Goal: Task Accomplishment & Management: Use online tool/utility

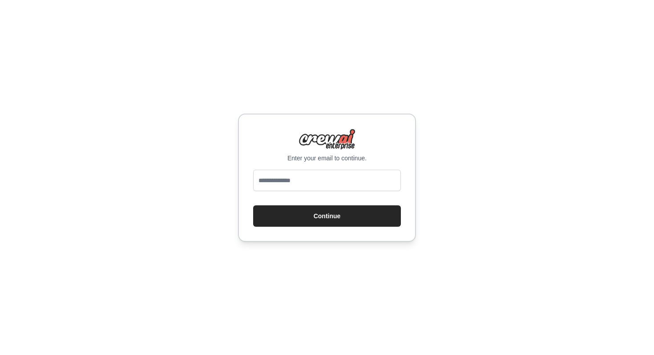
click at [324, 187] on input "email" at bounding box center [327, 180] width 148 height 21
type input "**********"
click at [253, 205] on button "Continue" at bounding box center [327, 215] width 148 height 21
click at [373, 215] on button "Continue" at bounding box center [327, 215] width 148 height 21
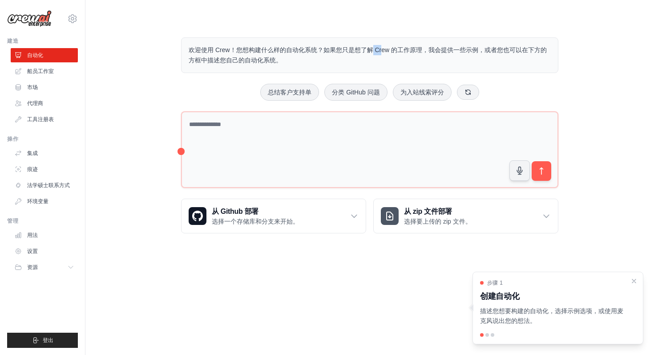
drag, startPoint x: 283, startPoint y: 49, endPoint x: 302, endPoint y: 52, distance: 19.3
click at [302, 52] on font "欢迎使用 Crew！您想构建什么样的自动化系统？如果您只是想了解 Crew 的工作原理，我会提供一些示例，或者您也可以在下方的方框中描述您自己的自动化系统。" at bounding box center [368, 54] width 358 height 17
click at [301, 52] on font "欢迎使用 Crew！您想构建什么样的自动化系统？如果您只是想了解 Crew 的工作原理，我会提供一些示例，或者您也可以在下方的方框中描述您自己的自动化系统。" at bounding box center [368, 54] width 358 height 17
click at [488, 335] on div at bounding box center [488, 335] width 4 height 4
click at [557, 295] on h3 "创建自动化" at bounding box center [552, 296] width 145 height 12
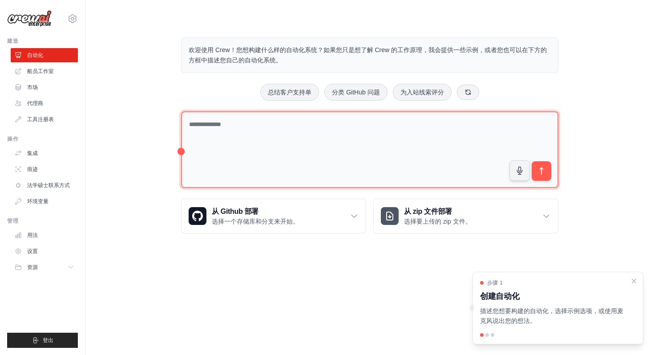
click at [319, 148] on textarea at bounding box center [369, 149] width 377 height 77
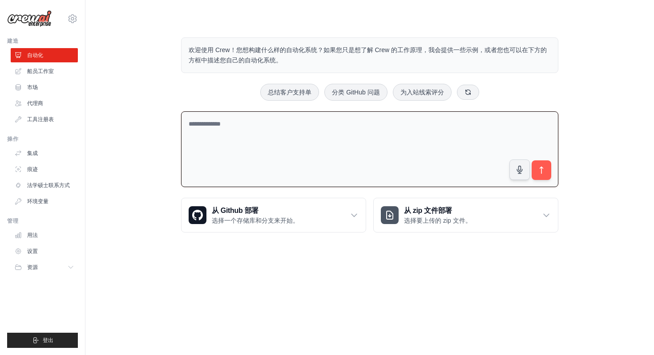
click at [341, 136] on textarea at bounding box center [369, 149] width 377 height 76
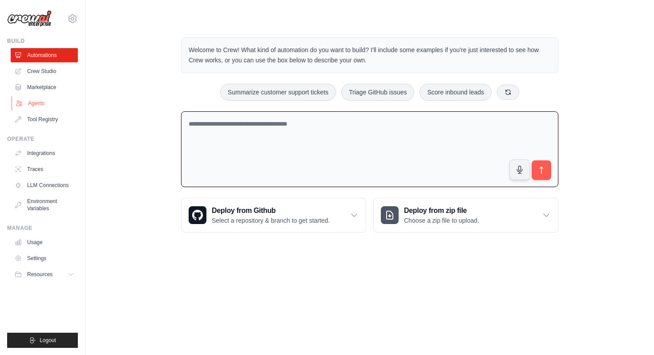
click at [47, 105] on link "Agents" at bounding box center [45, 103] width 67 height 14
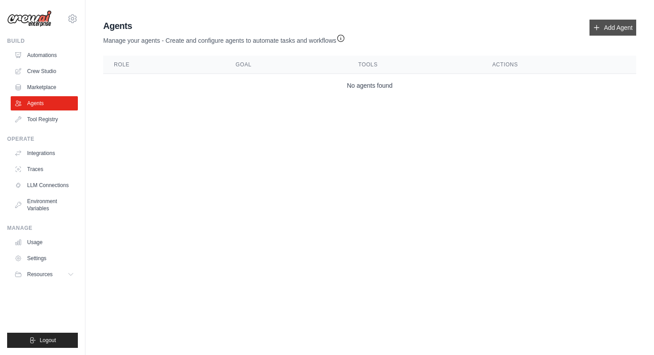
click at [623, 24] on link "Add Agent" at bounding box center [613, 28] width 47 height 16
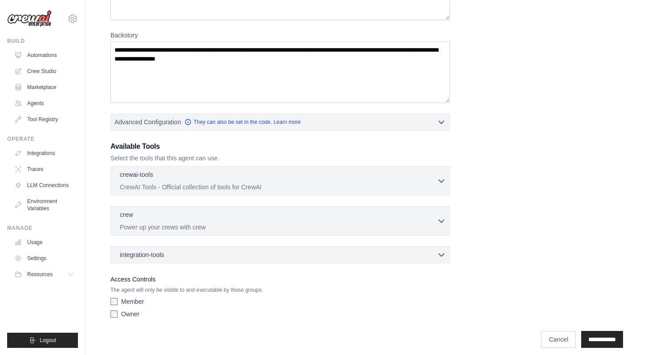
scroll to position [123, 0]
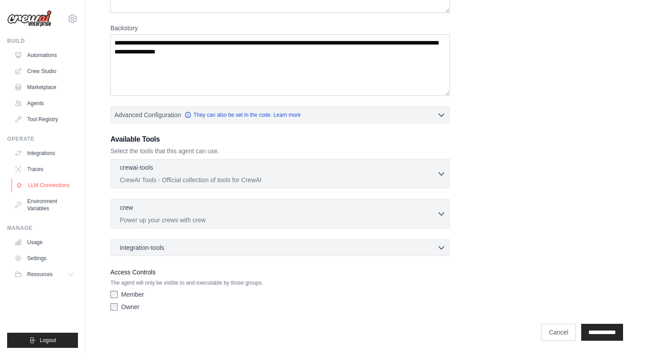
click at [38, 185] on link "LLM Connections" at bounding box center [45, 185] width 67 height 14
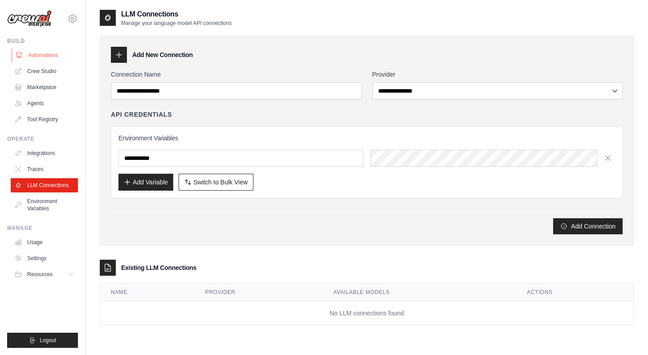
click at [42, 56] on link "Automations" at bounding box center [45, 55] width 67 height 14
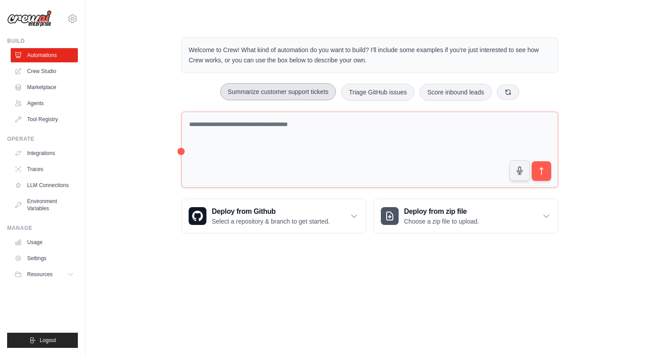
click at [315, 90] on button "Summarize customer support tickets" at bounding box center [278, 91] width 116 height 17
click at [548, 173] on button "submit" at bounding box center [541, 171] width 20 height 20
click at [28, 68] on link "Crew Studio" at bounding box center [45, 71] width 67 height 14
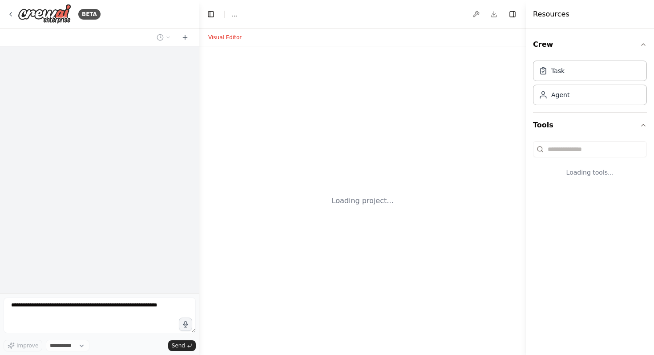
select select "****"
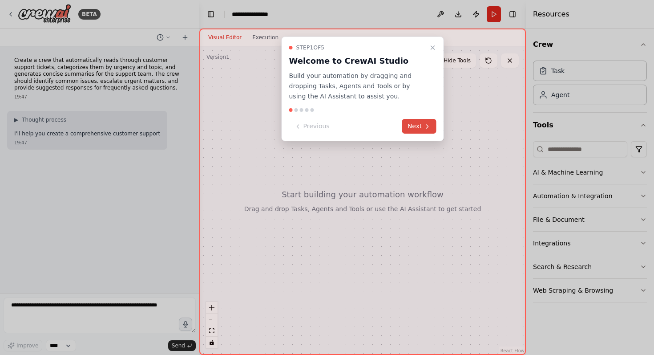
click at [423, 126] on button "Next" at bounding box center [419, 126] width 34 height 15
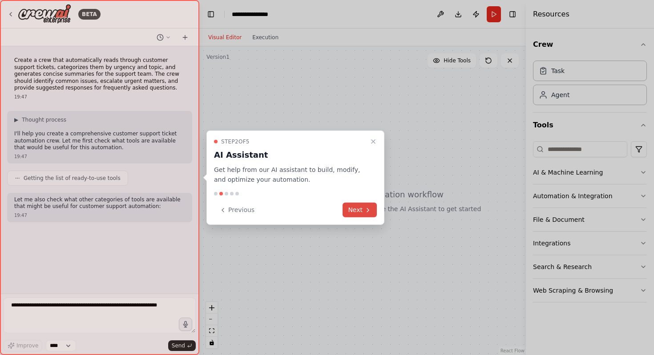
click at [356, 208] on button "Next" at bounding box center [360, 210] width 34 height 15
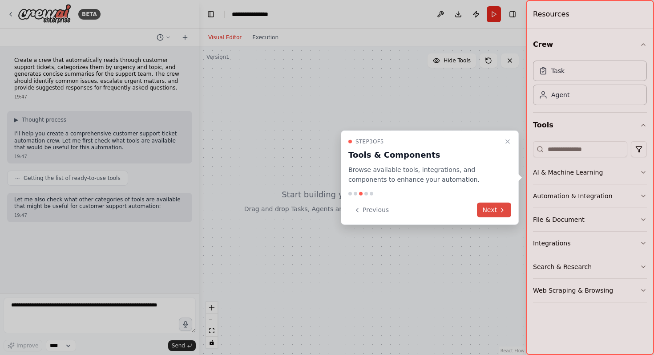
click at [504, 212] on icon at bounding box center [502, 209] width 7 height 7
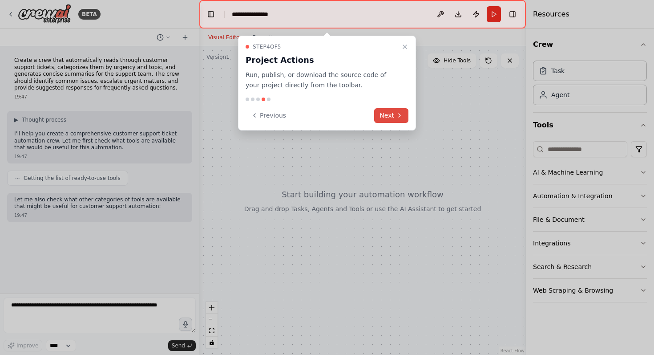
click at [391, 115] on button "Next" at bounding box center [391, 115] width 34 height 15
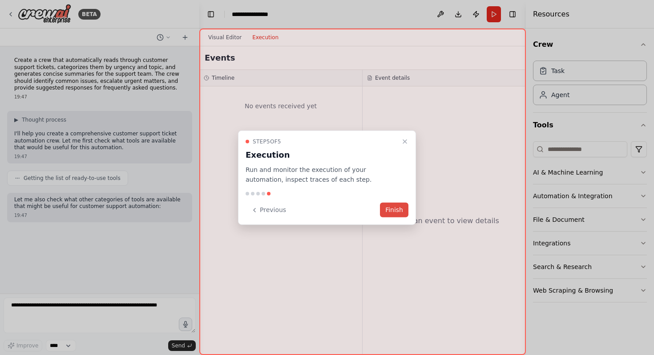
click at [396, 210] on button "Finish" at bounding box center [394, 210] width 28 height 15
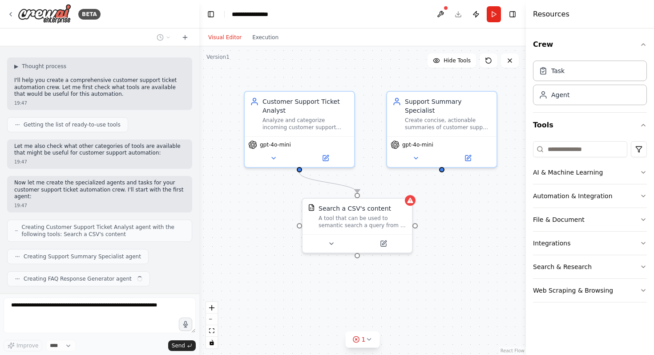
scroll to position [76, 0]
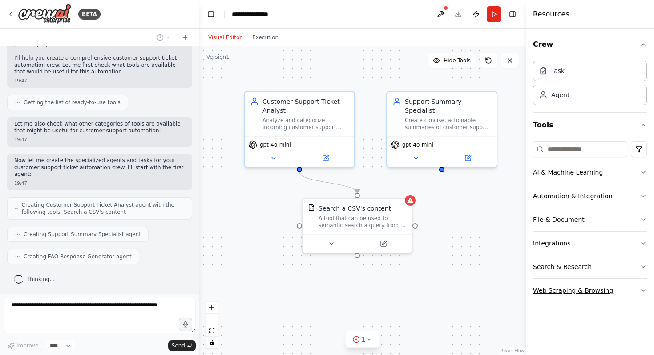
click at [646, 294] on button "Web Scraping & Browsing" at bounding box center [590, 290] width 114 height 23
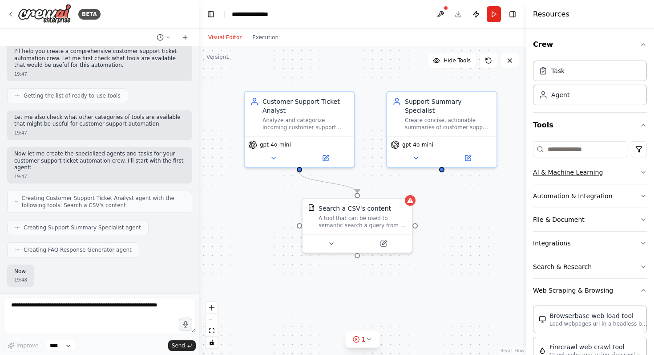
scroll to position [128, 0]
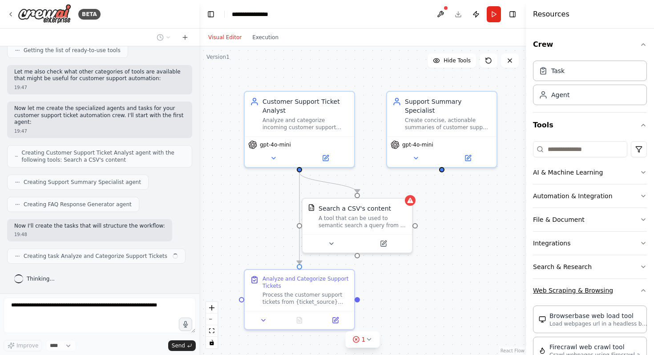
click at [640, 292] on icon "button" at bounding box center [643, 290] width 7 height 7
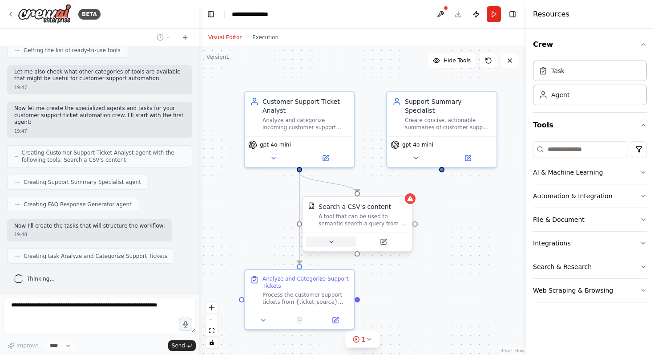
click at [336, 241] on button at bounding box center [331, 241] width 50 height 11
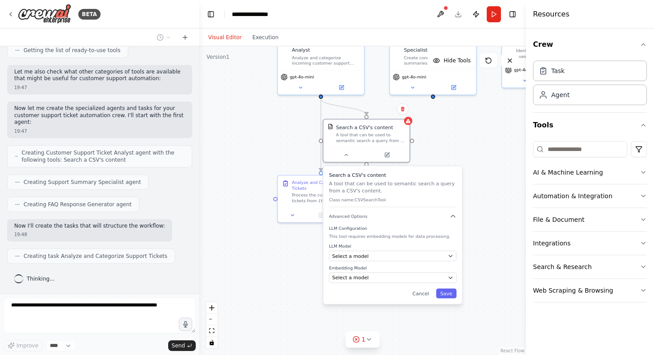
drag, startPoint x: 453, startPoint y: 230, endPoint x: 457, endPoint y: 134, distance: 96.2
click at [457, 134] on div ".deletable-edge-delete-btn { width: 20px; height: 20px; border: 0px solid #ffff…" at bounding box center [362, 200] width 327 height 308
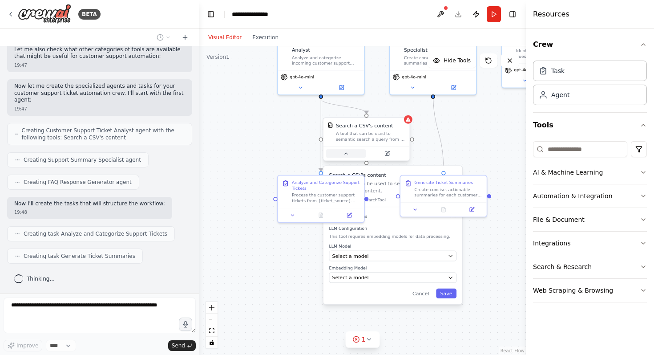
click at [345, 153] on icon at bounding box center [346, 153] width 6 height 6
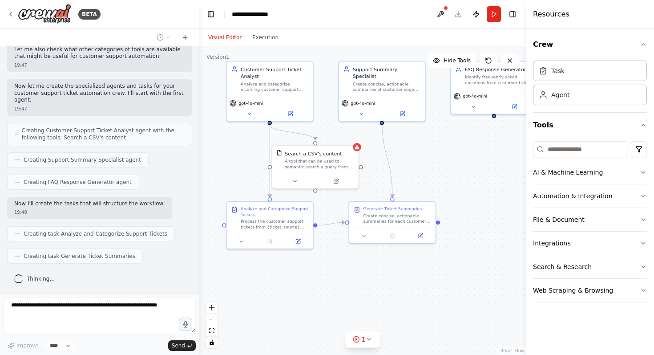
drag, startPoint x: 475, startPoint y: 151, endPoint x: 417, endPoint y: 181, distance: 65.1
click at [417, 181] on div ".deletable-edge-delete-btn { width: 20px; height: 20px; border: 0px solid #ffff…" at bounding box center [362, 200] width 327 height 308
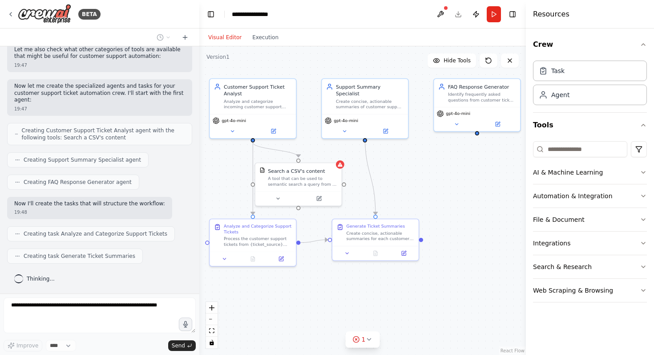
drag, startPoint x: 442, startPoint y: 161, endPoint x: 432, endPoint y: 174, distance: 17.2
click at [432, 174] on div ".deletable-edge-delete-btn { width: 20px; height: 20px; border: 0px solid #ffff…" at bounding box center [362, 200] width 327 height 308
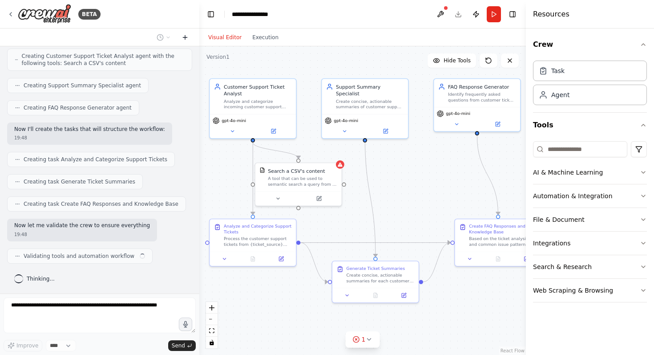
scroll to position [231, 0]
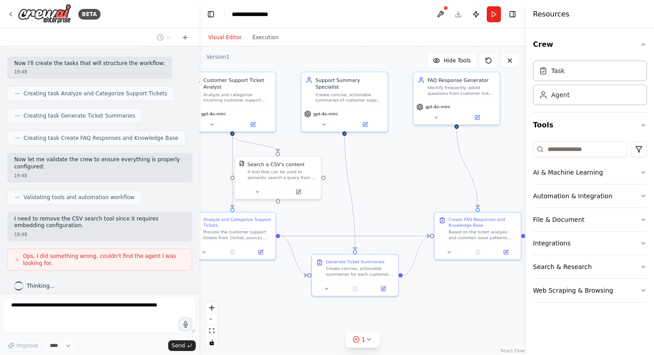
drag, startPoint x: 440, startPoint y: 174, endPoint x: 420, endPoint y: 167, distance: 21.7
click at [420, 167] on div ".deletable-edge-delete-btn { width: 20px; height: 20px; border: 0px solid #ffff…" at bounding box center [362, 200] width 327 height 308
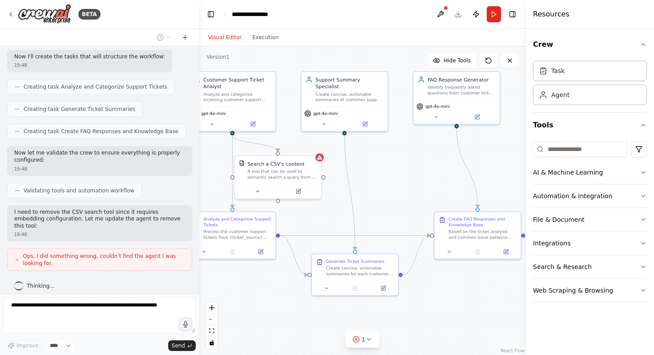
scroll to position [304, 0]
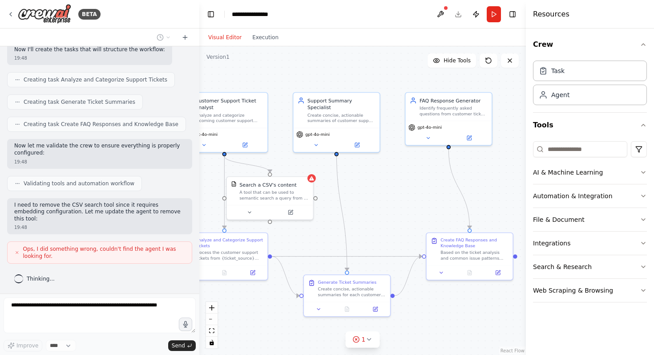
drag, startPoint x: 420, startPoint y: 167, endPoint x: 412, endPoint y: 188, distance: 22.4
click at [412, 188] on div ".deletable-edge-delete-btn { width: 20px; height: 20px; border: 0px solid #ffff…" at bounding box center [362, 200] width 327 height 308
drag, startPoint x: 412, startPoint y: 188, endPoint x: 438, endPoint y: 181, distance: 27.1
click at [438, 181] on div ".deletable-edge-delete-btn { width: 20px; height: 20px; border: 0px solid #ffff…" at bounding box center [362, 200] width 327 height 308
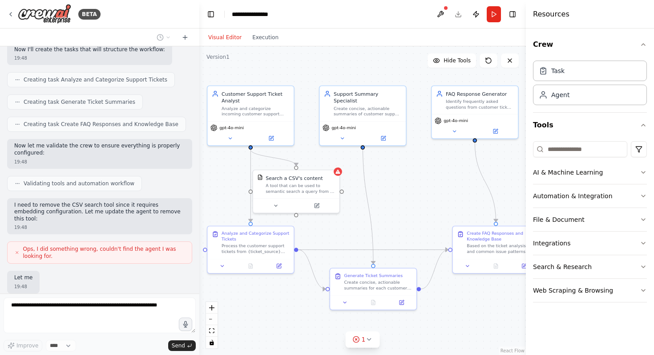
scroll to position [356, 0]
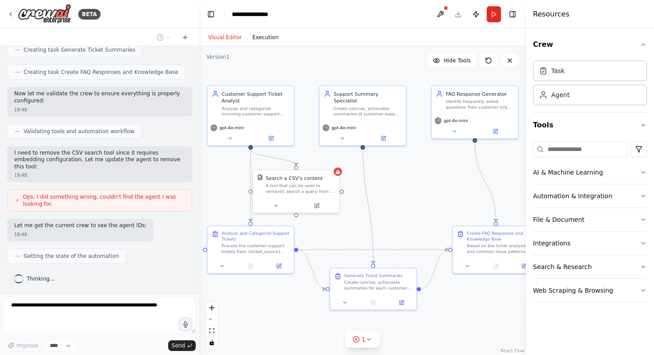
click at [269, 41] on button "Execution" at bounding box center [265, 37] width 37 height 11
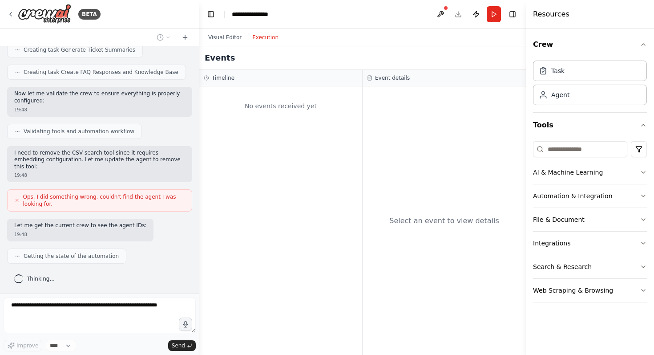
scroll to position [408, 0]
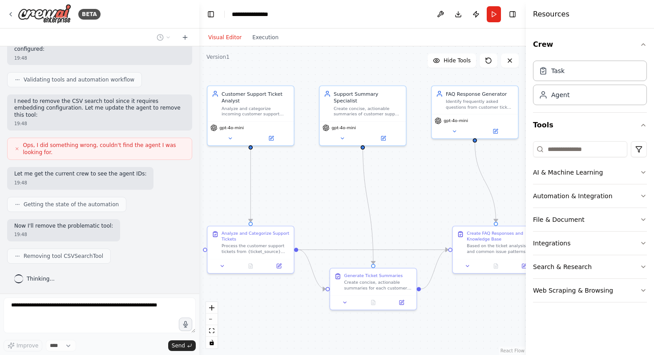
click at [223, 40] on button "Visual Editor" at bounding box center [225, 37] width 44 height 11
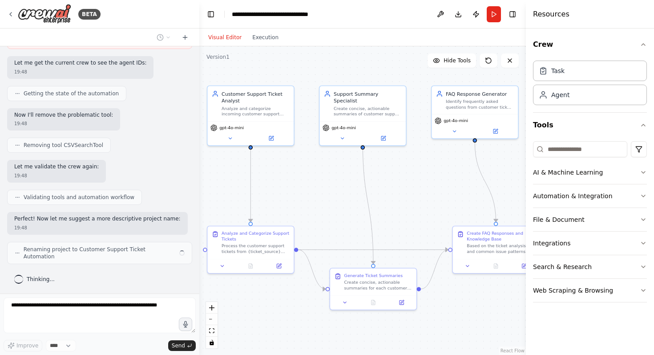
scroll to position [511, 0]
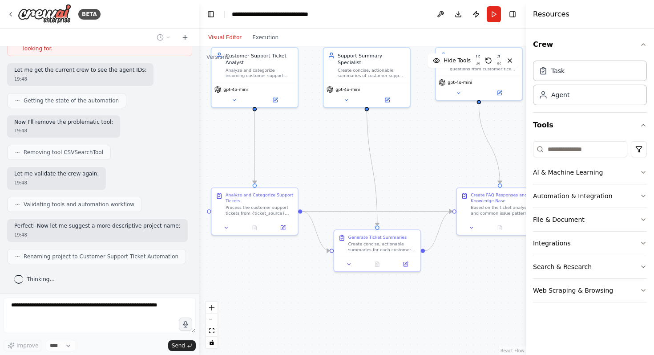
drag, startPoint x: 416, startPoint y: 193, endPoint x: 420, endPoint y: 154, distance: 38.5
click at [420, 154] on div ".deletable-edge-delete-btn { width: 20px; height: 20px; border: 0px solid #ffff…" at bounding box center [362, 200] width 327 height 308
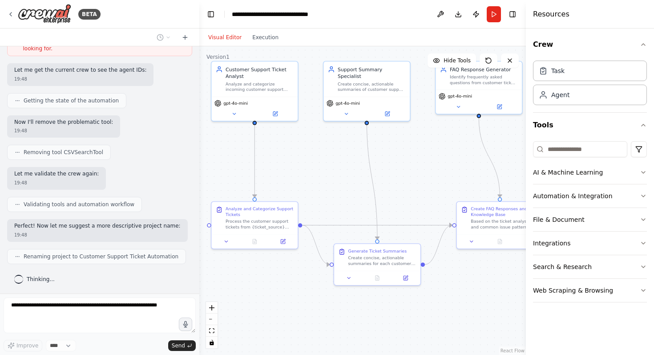
drag, startPoint x: 420, startPoint y: 154, endPoint x: 427, endPoint y: 171, distance: 18.4
click at [427, 171] on div ".deletable-edge-delete-btn { width: 20px; height: 20px; border: 0px solid #ffff…" at bounding box center [362, 200] width 327 height 308
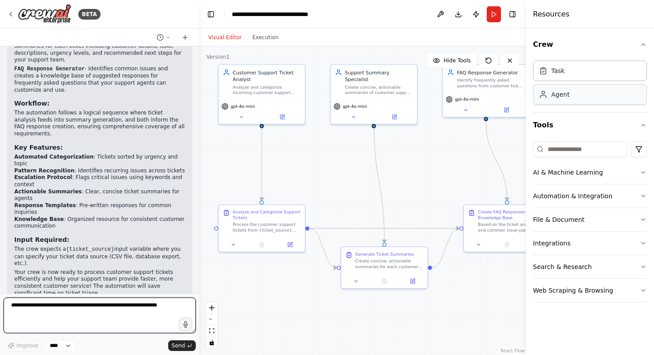
scroll to position [831, 0]
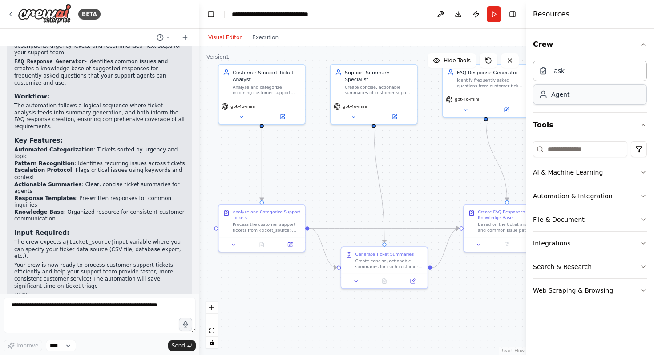
click at [573, 97] on div "Agent" at bounding box center [590, 94] width 114 height 20
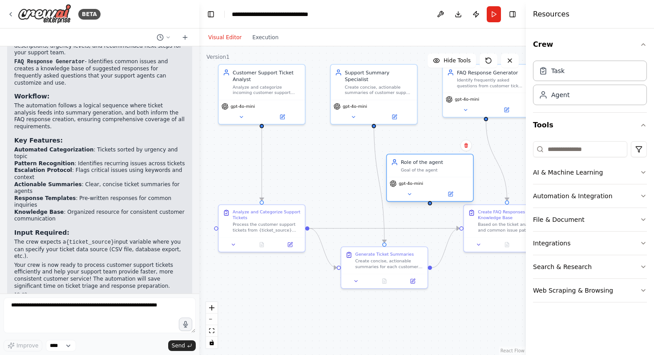
drag, startPoint x: 474, startPoint y: 163, endPoint x: 405, endPoint y: 161, distance: 69.0
click at [405, 161] on div "Role of the agent" at bounding box center [435, 161] width 68 height 7
click at [466, 145] on icon at bounding box center [467, 145] width 4 height 5
click at [435, 145] on button "Confirm" at bounding box center [441, 145] width 32 height 11
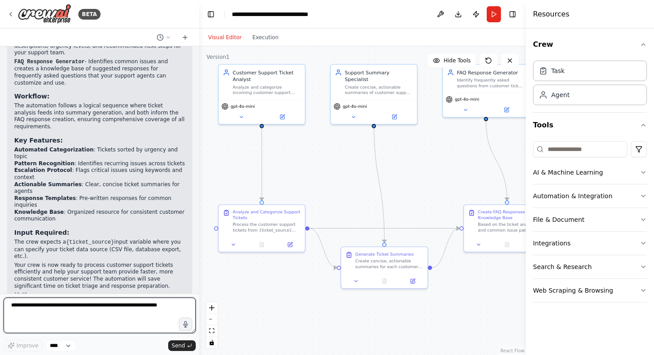
click at [153, 302] on textarea at bounding box center [100, 315] width 192 height 36
click at [282, 14] on div "**********" at bounding box center [282, 14] width 100 height 9
click at [375, 15] on header "**********" at bounding box center [362, 14] width 327 height 28
click at [443, 13] on button at bounding box center [441, 14] width 14 height 16
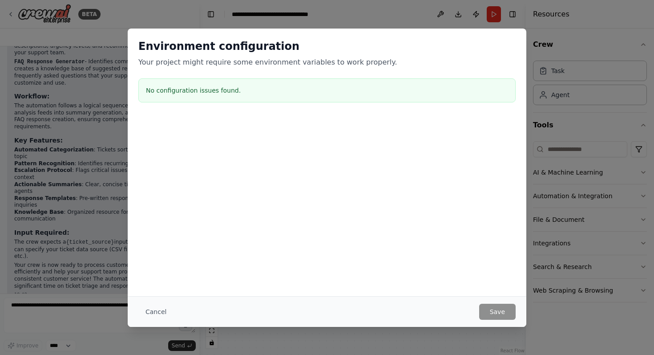
click at [203, 96] on div "No configuration issues found." at bounding box center [326, 90] width 377 height 24
click at [157, 309] on button "Cancel" at bounding box center [155, 312] width 35 height 16
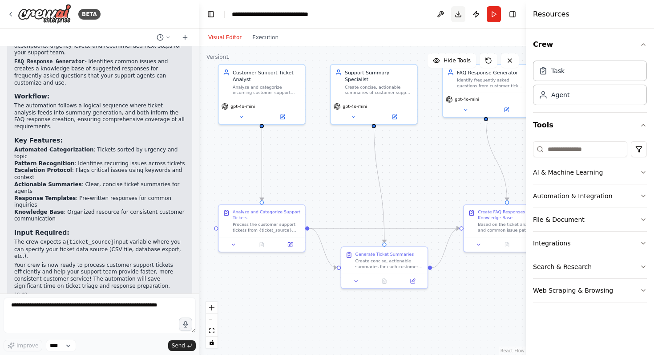
click at [460, 10] on button "Download" at bounding box center [458, 14] width 14 height 16
click at [478, 12] on button "Publish" at bounding box center [476, 14] width 14 height 16
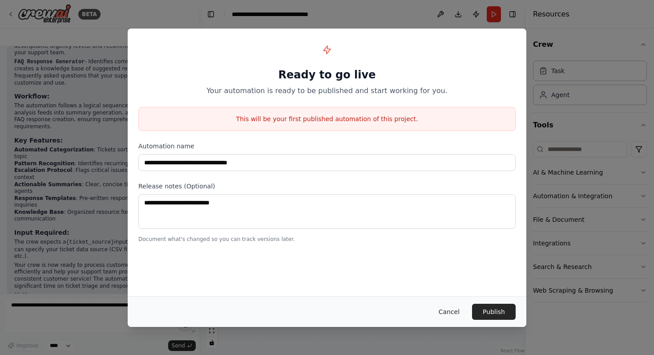
click at [450, 314] on button "Cancel" at bounding box center [449, 312] width 35 height 16
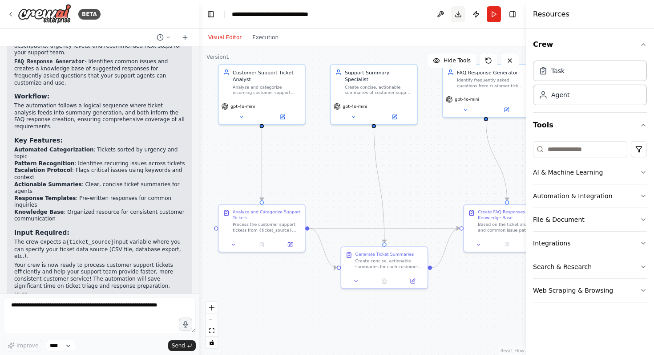
click at [457, 15] on button "Download" at bounding box center [458, 14] width 14 height 16
click at [463, 64] on span "Hide Tools" at bounding box center [457, 60] width 27 height 7
click at [456, 63] on span "Show Tools" at bounding box center [456, 60] width 29 height 7
click at [575, 176] on button "AI & Machine Learning" at bounding box center [590, 172] width 114 height 23
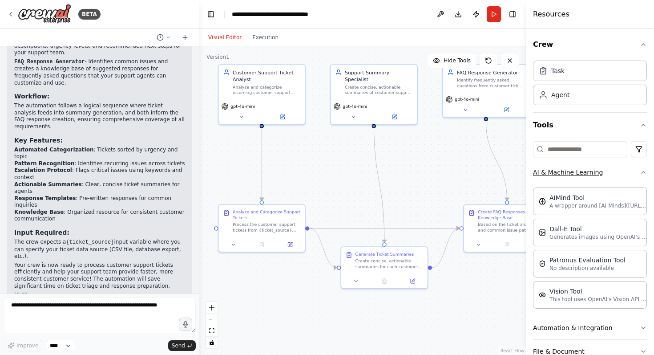
click at [583, 172] on button "AI & Machine Learning" at bounding box center [590, 172] width 114 height 23
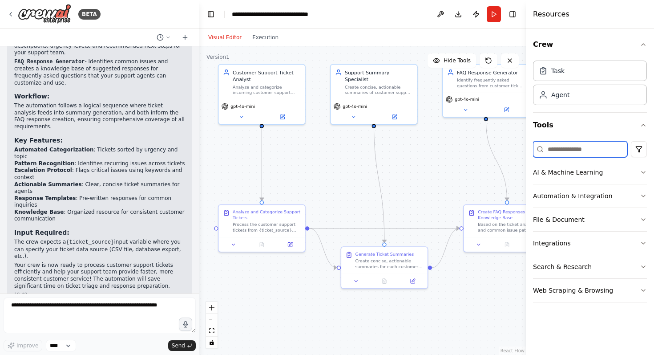
click at [610, 147] on input at bounding box center [580, 149] width 94 height 16
click at [605, 150] on input at bounding box center [580, 149] width 94 height 16
click at [587, 174] on button "AI & Machine Learning" at bounding box center [590, 172] width 114 height 23
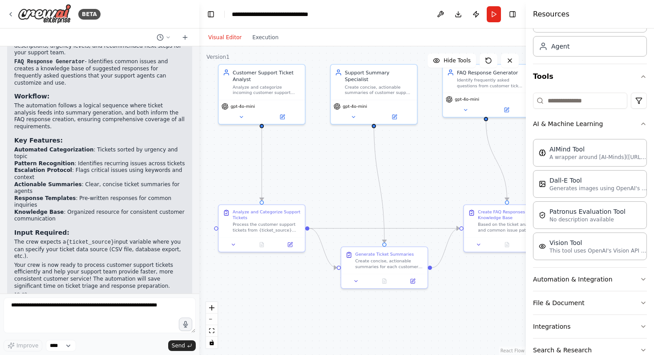
scroll to position [93, 0]
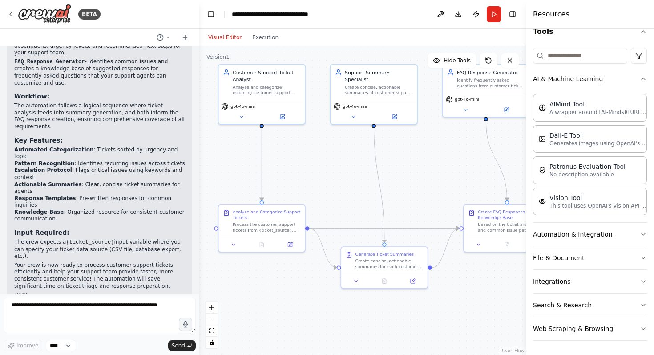
click at [590, 231] on button "Automation & Integration" at bounding box center [590, 234] width 114 height 23
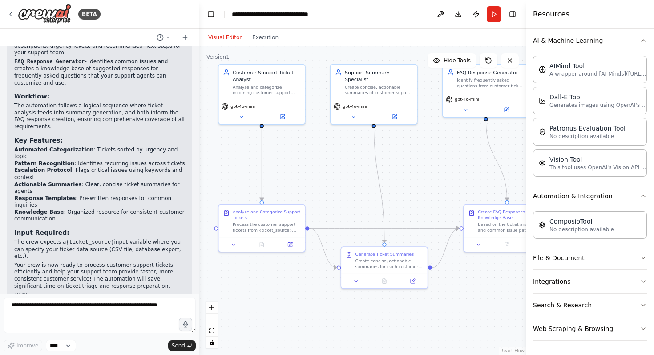
click at [578, 260] on button "File & Document" at bounding box center [590, 257] width 114 height 23
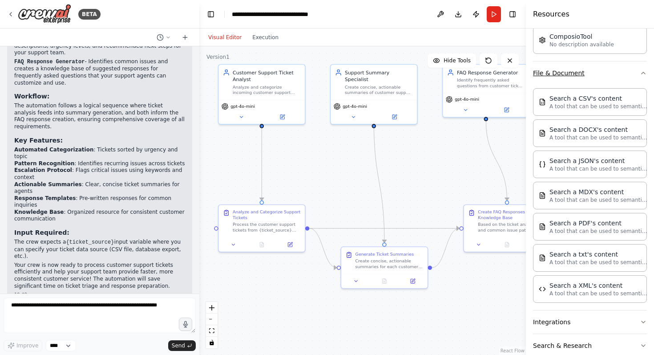
scroll to position [357, 0]
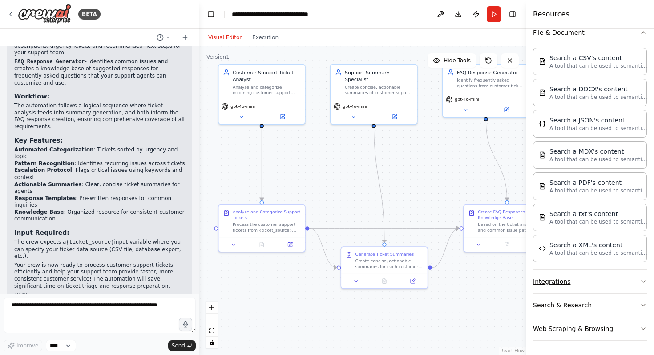
click at [580, 280] on button "Integrations" at bounding box center [590, 281] width 114 height 23
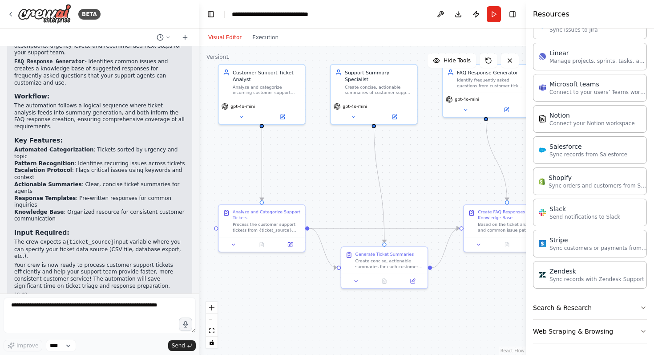
scroll to position [956, 0]
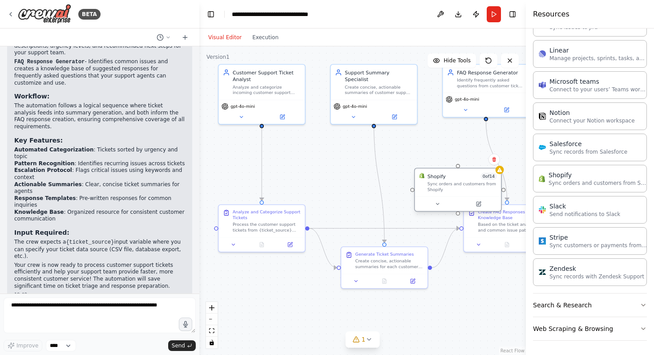
drag, startPoint x: 456, startPoint y: 182, endPoint x: 419, endPoint y: 175, distance: 37.6
click at [428, 181] on div "Sync orders and customers from Shopify" at bounding box center [462, 186] width 69 height 11
click at [464, 151] on icon at bounding box center [466, 152] width 5 height 5
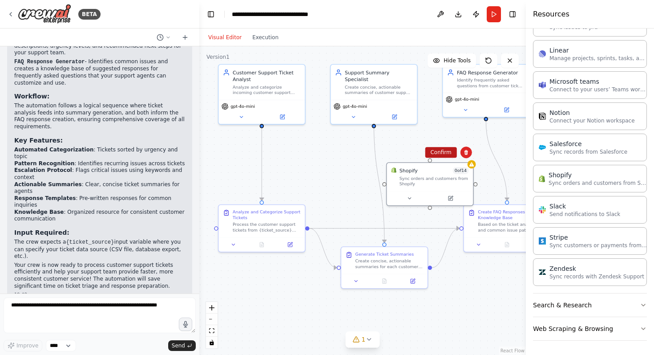
click at [443, 151] on button "Confirm" at bounding box center [441, 152] width 32 height 11
click at [604, 304] on button "Search & Research" at bounding box center [590, 304] width 114 height 23
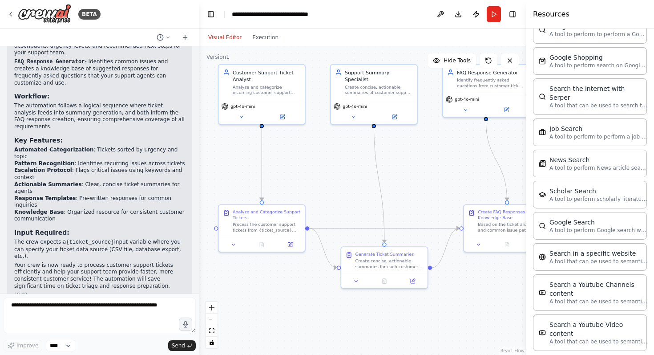
scroll to position [1408, 0]
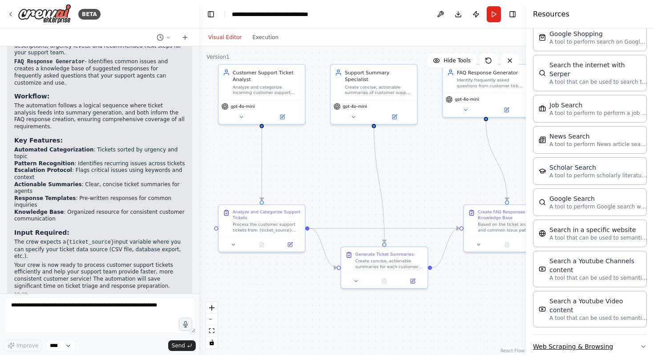
click at [606, 335] on button "Web Scraping & Browsing" at bounding box center [590, 346] width 114 height 23
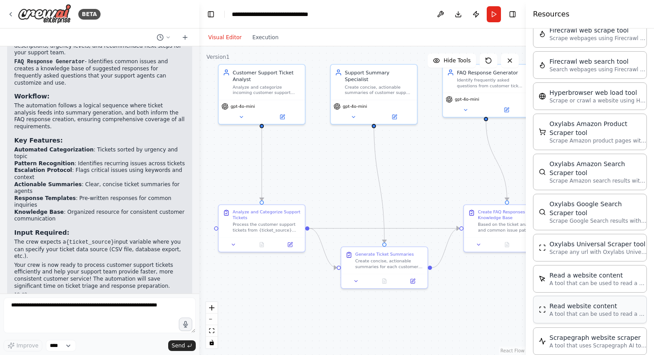
scroll to position [1878, 0]
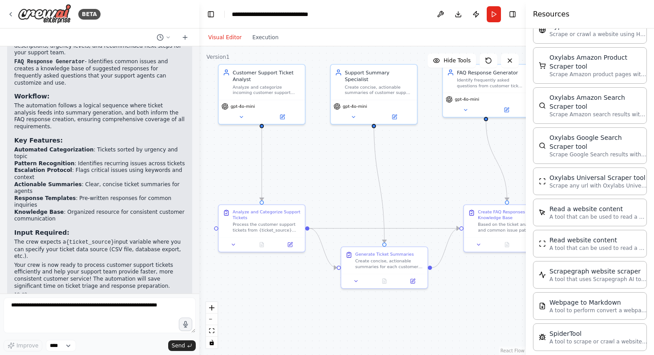
click at [456, 164] on div ".deletable-edge-delete-btn { width: 20px; height: 20px; border: 0px solid #ffff…" at bounding box center [362, 200] width 327 height 308
click at [510, 57] on icon at bounding box center [510, 60] width 7 height 7
click at [509, 66] on button at bounding box center [510, 60] width 18 height 14
click at [453, 172] on div ".deletable-edge-delete-btn { width: 20px; height: 20px; border: 0px solid #ffff…" at bounding box center [362, 200] width 327 height 308
click at [514, 20] on button "Toggle Right Sidebar" at bounding box center [513, 14] width 12 height 12
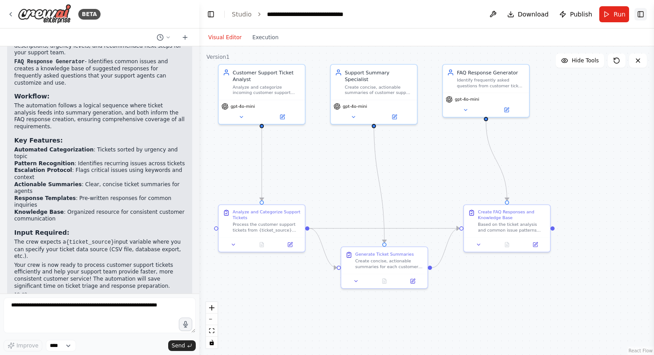
click at [641, 16] on button "Toggle Right Sidebar" at bounding box center [641, 14] width 12 height 12
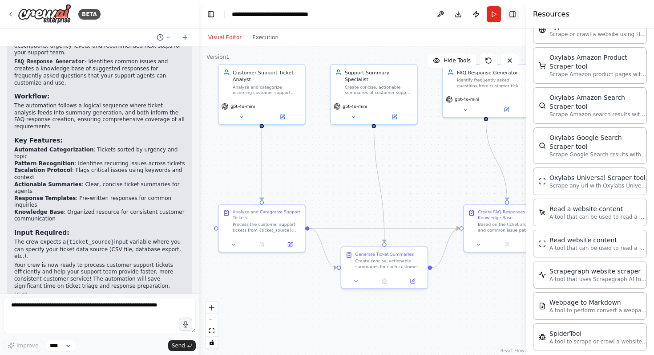
click at [510, 13] on button "Toggle Right Sidebar" at bounding box center [513, 14] width 12 height 12
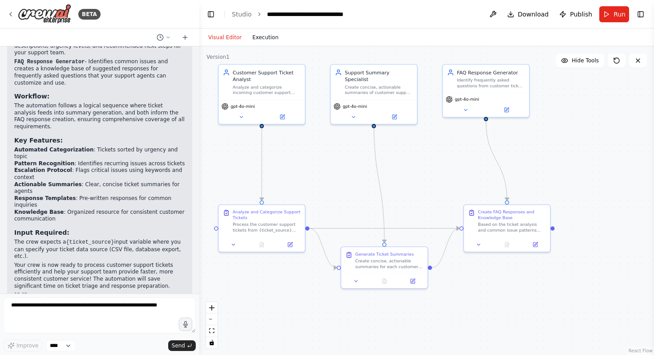
click at [264, 35] on button "Execution" at bounding box center [265, 37] width 37 height 11
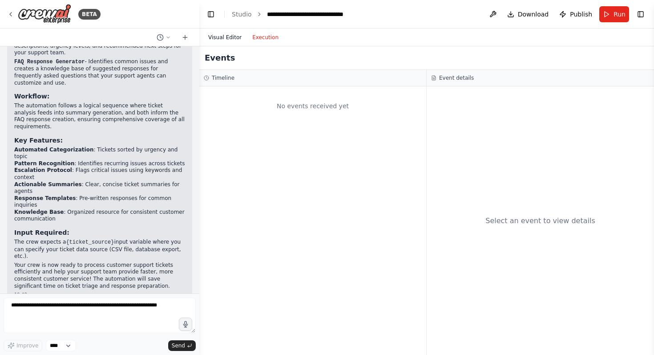
click at [226, 35] on button "Visual Editor" at bounding box center [225, 37] width 44 height 11
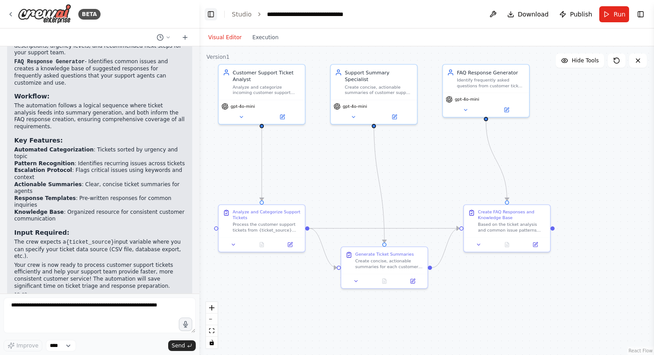
click at [212, 12] on button "Toggle Left Sidebar" at bounding box center [211, 14] width 12 height 12
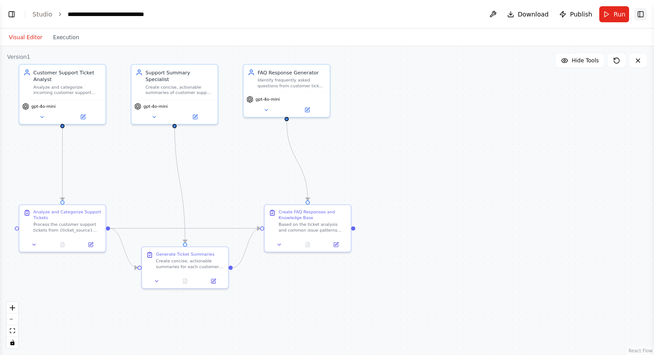
click at [635, 18] on button "Toggle Right Sidebar" at bounding box center [641, 14] width 12 height 12
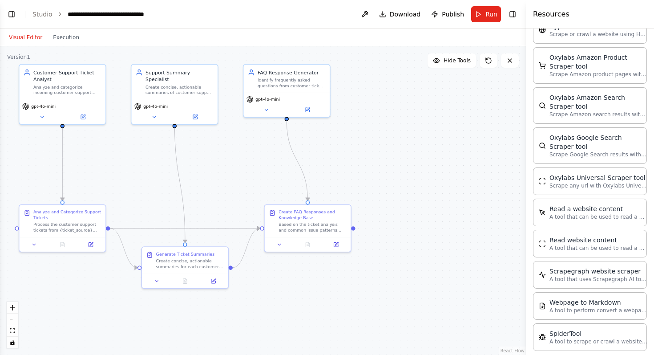
click at [546, 16] on h4 "Resources" at bounding box center [551, 14] width 36 height 11
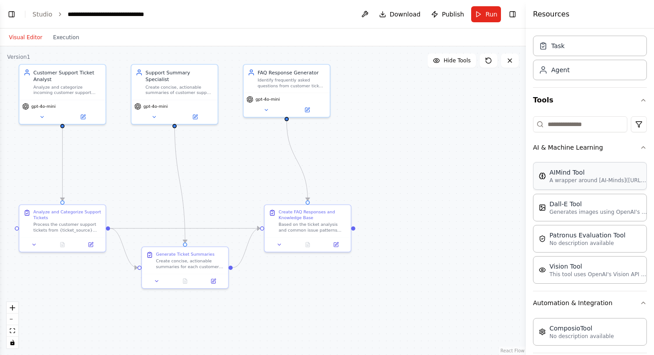
scroll to position [0, 0]
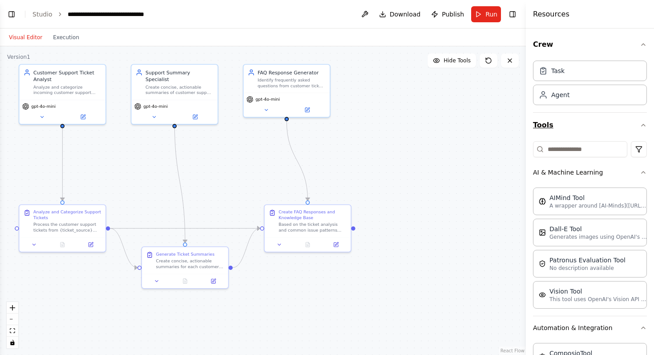
click at [640, 126] on icon "button" at bounding box center [643, 125] width 7 height 7
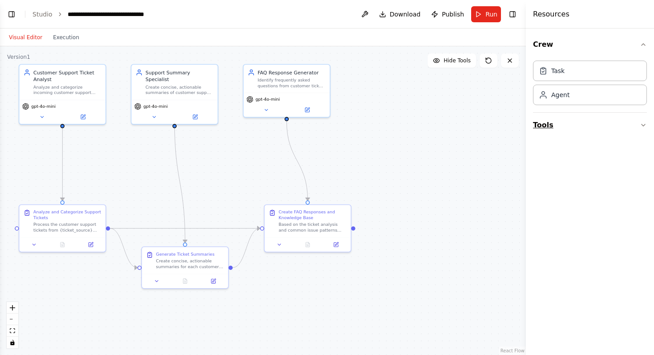
click at [638, 122] on button "Tools" at bounding box center [590, 125] width 114 height 25
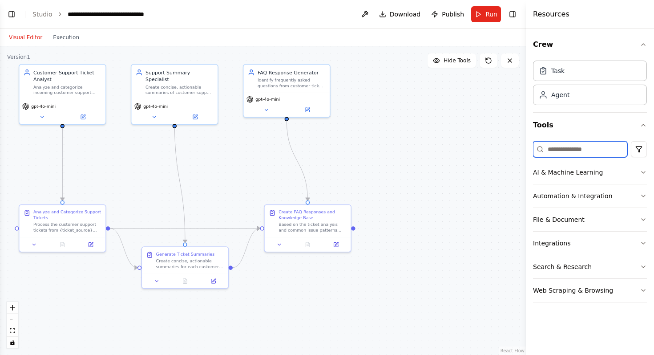
click at [582, 150] on input at bounding box center [580, 149] width 94 height 16
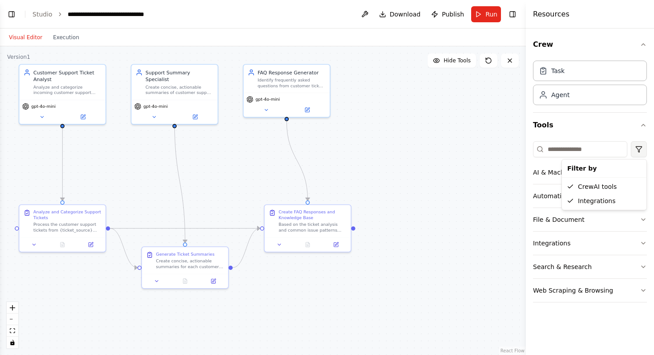
click at [644, 154] on html "BETA Create a crew that automatically reads through customer support tickets, c…" at bounding box center [327, 177] width 654 height 355
click at [640, 149] on html "BETA Create a crew that automatically reads through customer support tickets, c…" at bounding box center [327, 177] width 654 height 355
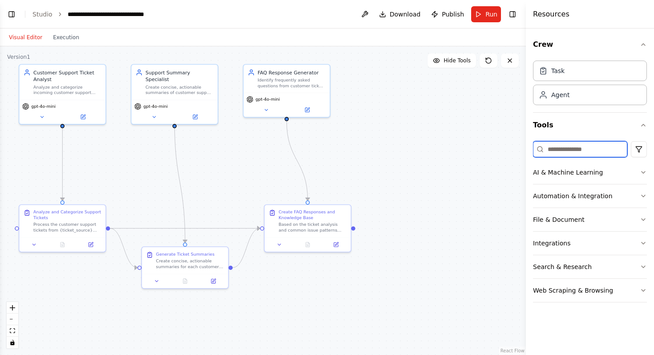
click at [585, 146] on input at bounding box center [580, 149] width 94 height 16
click at [367, 15] on button at bounding box center [365, 14] width 14 height 16
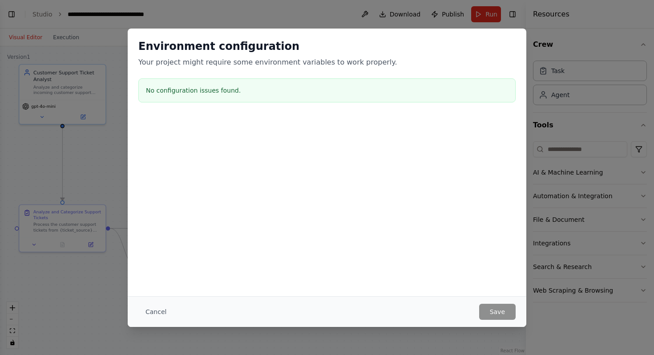
click at [329, 13] on div "Environment configuration Your project might require some environment variables…" at bounding box center [327, 177] width 654 height 355
click at [154, 314] on button "Cancel" at bounding box center [155, 312] width 35 height 16
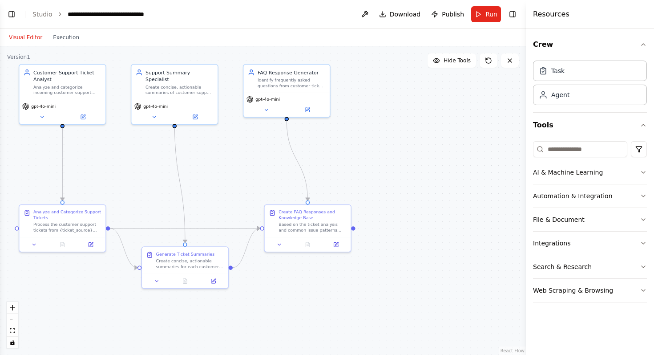
click at [238, 307] on div ".deletable-edge-delete-btn { width: 20px; height: 20px; border: 0px solid #ffff…" at bounding box center [263, 200] width 526 height 308
click at [442, 135] on div at bounding box center [469, 141] width 86 height 14
click at [446, 141] on button at bounding box center [441, 141] width 24 height 8
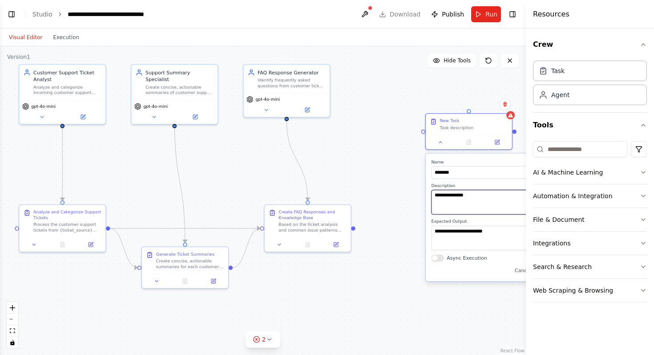
click at [476, 197] on textarea "**********" at bounding box center [496, 202] width 128 height 24
click at [499, 235] on textarea "**********" at bounding box center [496, 238] width 128 height 24
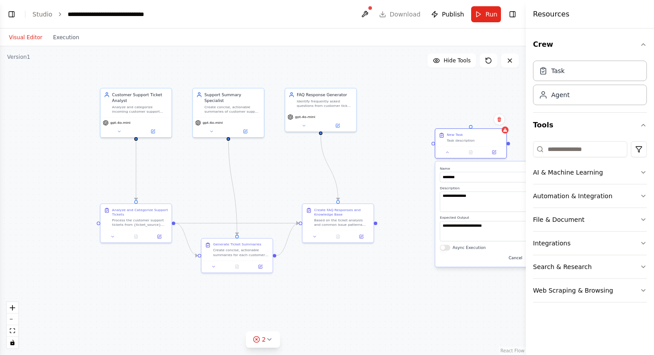
click at [519, 261] on button "Cancel" at bounding box center [515, 258] width 20 height 8
click at [497, 122] on button at bounding box center [500, 119] width 12 height 12
click at [482, 117] on button "Confirm" at bounding box center [474, 119] width 32 height 11
click at [361, 237] on icon at bounding box center [362, 236] width 4 height 4
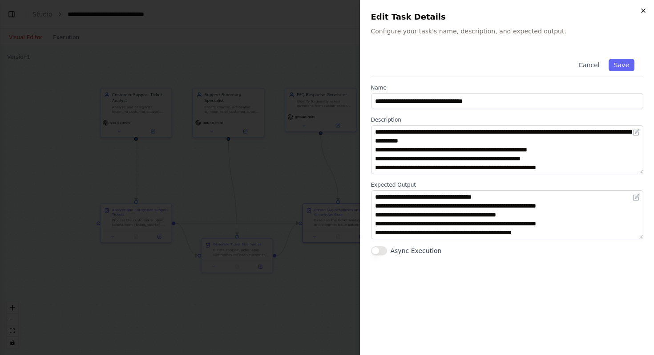
click at [640, 10] on icon "button" at bounding box center [643, 10] width 7 height 7
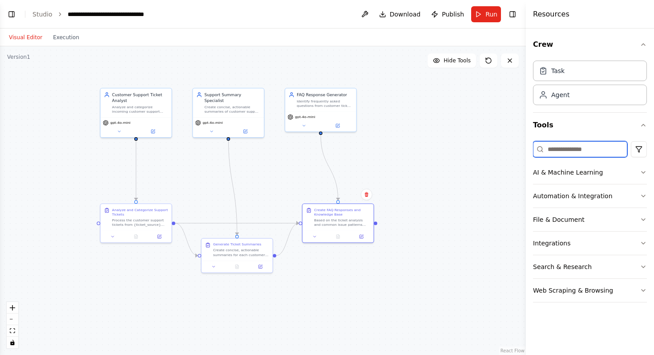
click at [587, 148] on input at bounding box center [580, 149] width 94 height 16
click at [468, 98] on div ".deletable-edge-delete-btn { width: 20px; height: 20px; border: 0px solid #ffff…" at bounding box center [263, 200] width 526 height 308
click at [488, 29] on div "Visual Editor Execution" at bounding box center [263, 37] width 526 height 18
click at [640, 146] on html "BETA Create a crew that automatically reads through customer support tickets, c…" at bounding box center [327, 177] width 654 height 355
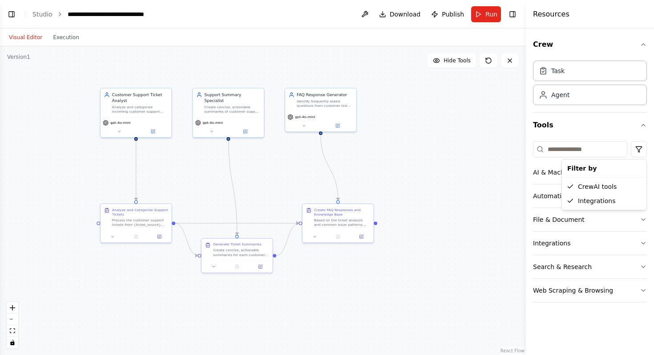
click at [640, 146] on html "BETA Create a crew that automatically reads through customer support tickets, c…" at bounding box center [327, 177] width 654 height 355
click at [599, 173] on button "AI & Machine Learning" at bounding box center [590, 172] width 114 height 23
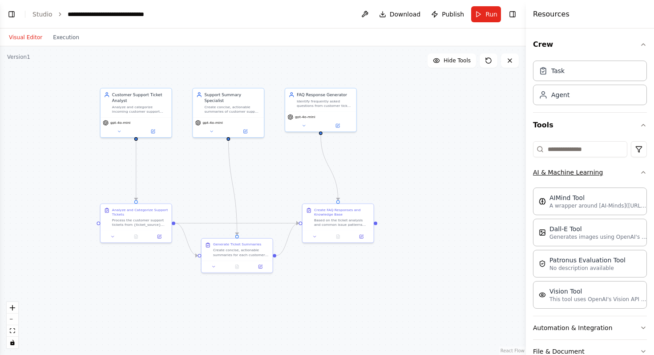
click at [602, 172] on button "AI & Machine Learning" at bounding box center [590, 172] width 114 height 23
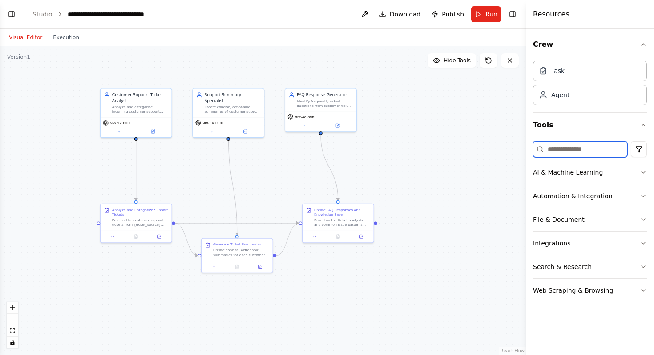
click at [579, 148] on input at bounding box center [580, 149] width 94 height 16
click at [644, 121] on button "Tools" at bounding box center [590, 125] width 114 height 25
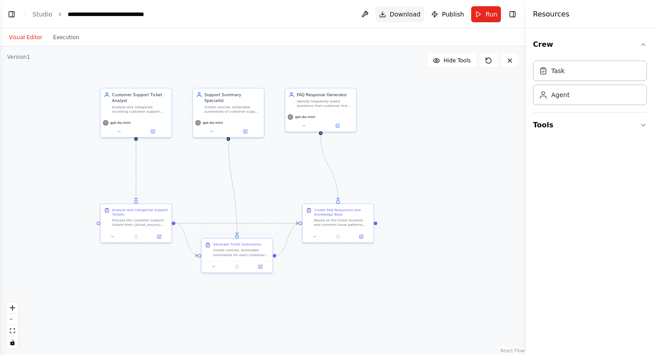
click at [410, 12] on span "Download" at bounding box center [405, 14] width 31 height 9
click at [392, 14] on button "Download" at bounding box center [400, 14] width 49 height 16
click at [365, 13] on button at bounding box center [365, 14] width 14 height 16
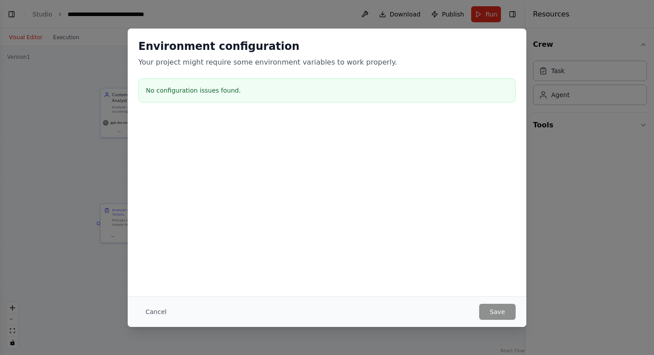
click at [215, 92] on h3 "No configuration issues found." at bounding box center [327, 90] width 362 height 9
click at [210, 92] on h3 "No configuration issues found." at bounding box center [327, 90] width 362 height 9
click at [174, 201] on div at bounding box center [327, 161] width 399 height 89
click at [156, 312] on button "Cancel" at bounding box center [155, 312] width 35 height 16
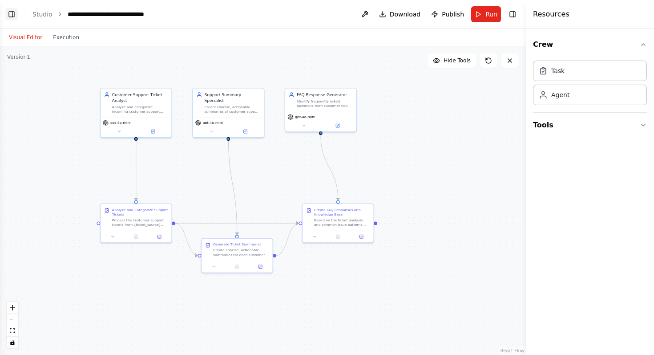
click at [10, 14] on button "Toggle Left Sidebar" at bounding box center [11, 14] width 12 height 12
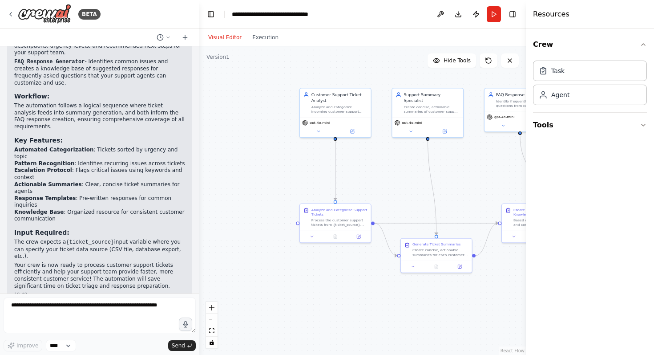
click at [119, 25] on div "BETA" at bounding box center [99, 14] width 199 height 28
click at [159, 34] on circle at bounding box center [160, 37] width 6 height 6
click at [161, 34] on div at bounding box center [99, 177] width 199 height 355
click at [121, 33] on div at bounding box center [99, 37] width 199 height 18
click at [67, 347] on select "****" at bounding box center [61, 346] width 30 height 12
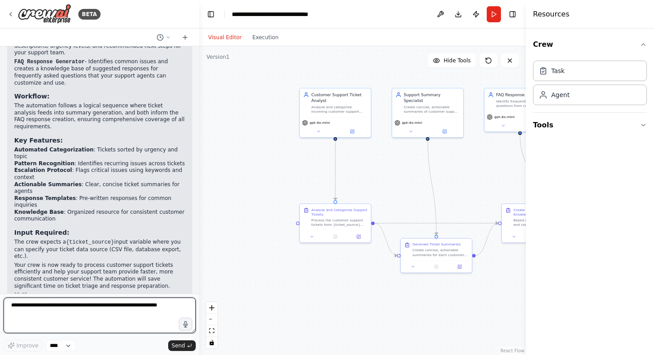
click at [61, 320] on textarea at bounding box center [100, 315] width 192 height 36
click at [269, 10] on div "**********" at bounding box center [282, 14] width 100 height 9
click at [401, 11] on header "**********" at bounding box center [362, 14] width 327 height 28
click at [401, 6] on header "**********" at bounding box center [362, 14] width 327 height 28
click at [499, 15] on button "Run" at bounding box center [494, 14] width 14 height 16
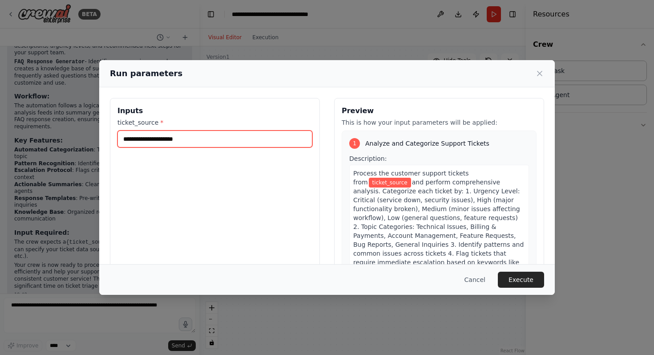
click at [239, 144] on input "ticket_source *" at bounding box center [215, 138] width 195 height 17
click at [233, 142] on input "ticket_source *" at bounding box center [215, 138] width 195 height 17
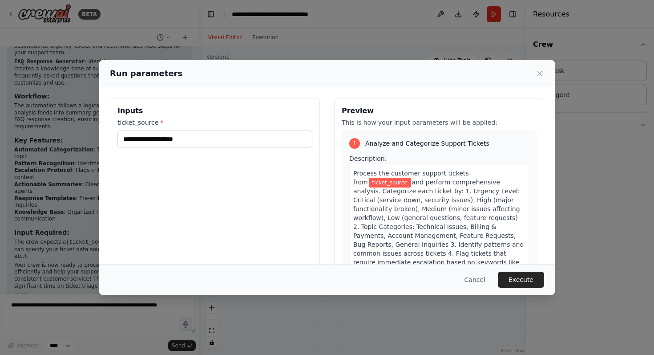
click at [166, 122] on label "ticket_source *" at bounding box center [215, 122] width 195 height 9
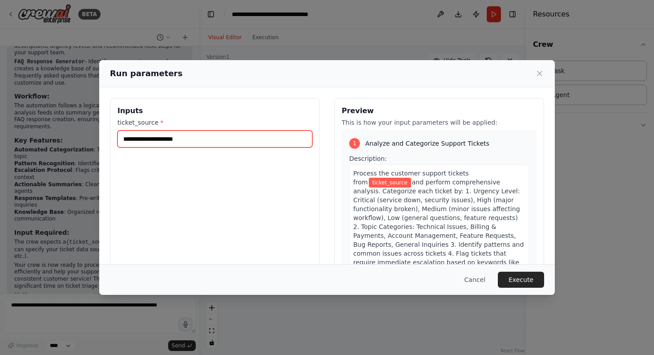
click at [166, 130] on input "ticket_source *" at bounding box center [215, 138] width 195 height 17
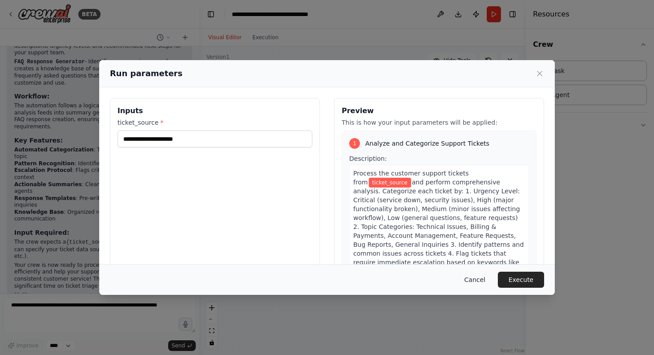
click at [474, 277] on button "Cancel" at bounding box center [475, 280] width 35 height 16
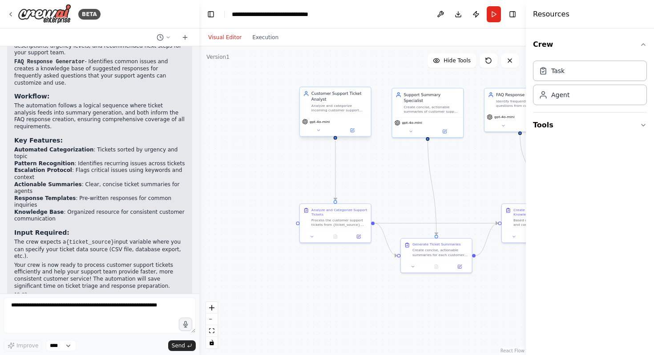
click at [316, 124] on div "gpt-4o-mini" at bounding box center [316, 122] width 28 height 6
click at [322, 131] on button at bounding box center [318, 130] width 32 height 7
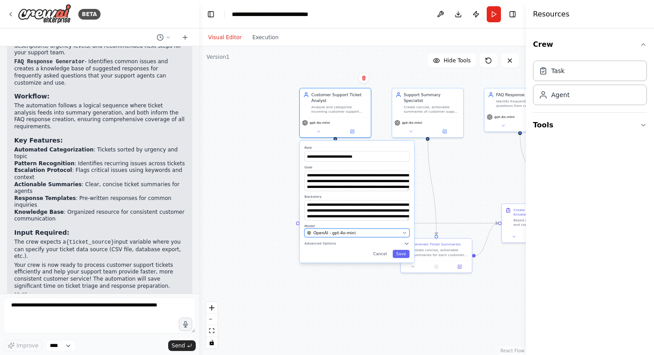
click at [381, 231] on div "OpenAI - gpt-4o-mini" at bounding box center [353, 233] width 93 height 6
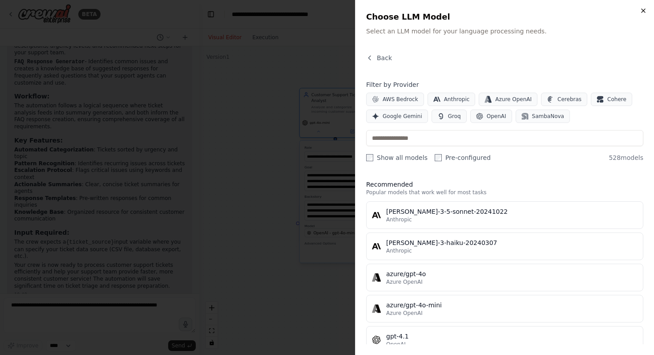
click at [642, 8] on icon "button" at bounding box center [643, 10] width 7 height 7
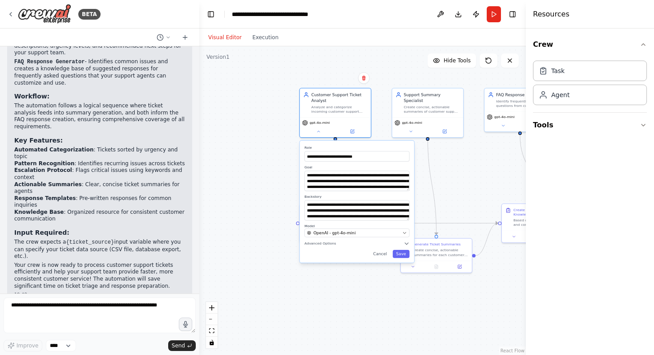
click at [363, 64] on div ".deletable-edge-delete-btn { width: 20px; height: 20px; border: 0px solid #ffff…" at bounding box center [362, 200] width 327 height 308
click at [259, 41] on button "Execution" at bounding box center [265, 37] width 37 height 11
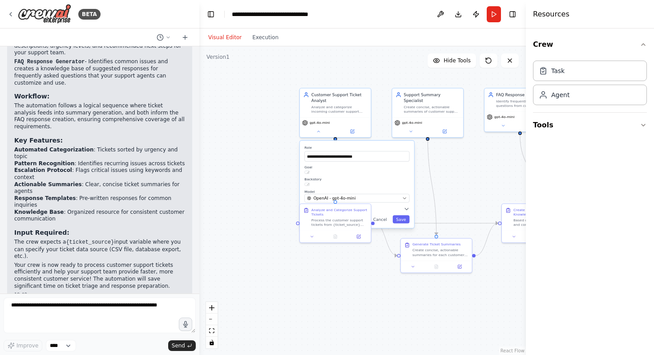
click at [231, 41] on button "Visual Editor" at bounding box center [225, 37] width 44 height 11
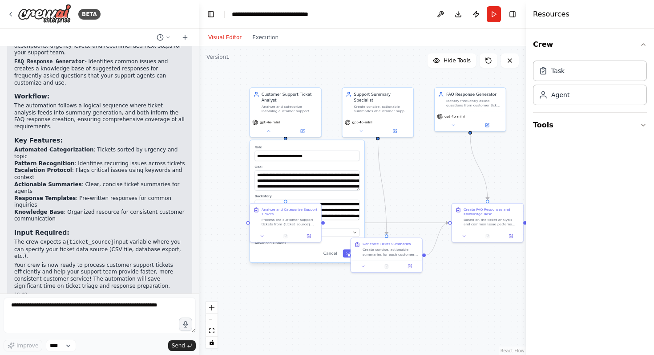
drag, startPoint x: 462, startPoint y: 163, endPoint x: 394, endPoint y: 166, distance: 68.2
click at [410, 162] on div ".deletable-edge-delete-btn { width: 20px; height: 20px; border: 0px solid #ffff…" at bounding box center [362, 200] width 327 height 308
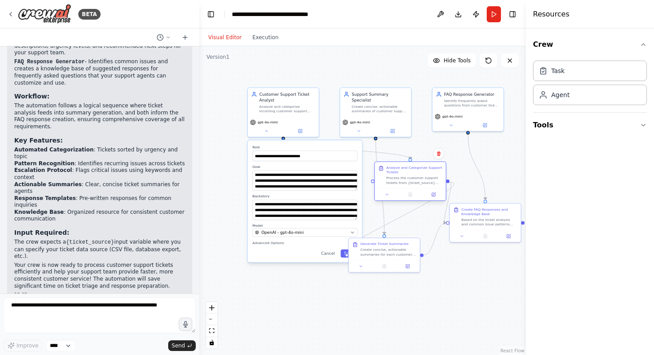
drag, startPoint x: 288, startPoint y: 215, endPoint x: 415, endPoint y: 177, distance: 132.7
click at [415, 174] on div "Analyze and Categorize Support Tickets" at bounding box center [414, 169] width 56 height 9
click at [268, 132] on button at bounding box center [266, 129] width 32 height 7
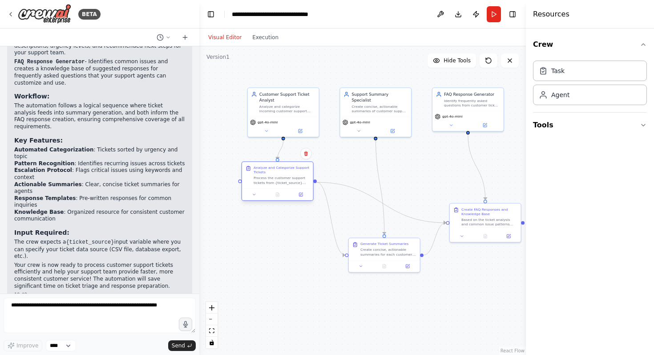
drag, startPoint x: 386, startPoint y: 182, endPoint x: 262, endPoint y: 176, distance: 123.9
click at [262, 176] on div "Analyze and Categorize Support Tickets Process the customer support tickets fro…" at bounding box center [282, 175] width 56 height 20
click at [492, 14] on button "Run" at bounding box center [494, 14] width 14 height 16
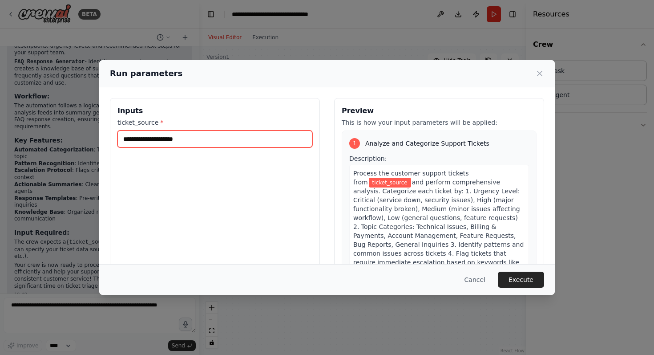
click at [197, 135] on input "ticket_source *" at bounding box center [215, 138] width 195 height 17
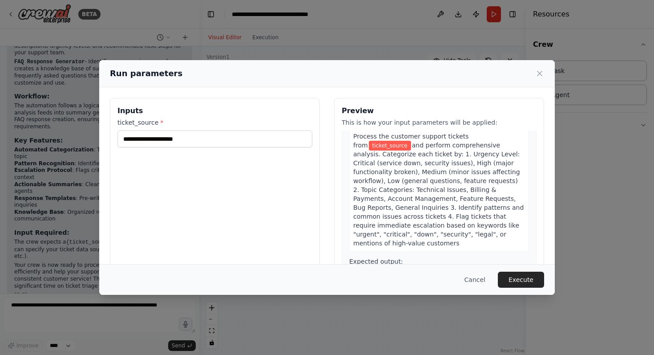
scroll to position [37, 0]
drag, startPoint x: 349, startPoint y: 169, endPoint x: 486, endPoint y: 240, distance: 155.1
click at [486, 240] on div "Process the customer support tickets from ticket_source and perform comprehensi…" at bounding box center [439, 189] width 180 height 124
copy div "Process the customer support tickets from ticket_source and perform comprehensi…"
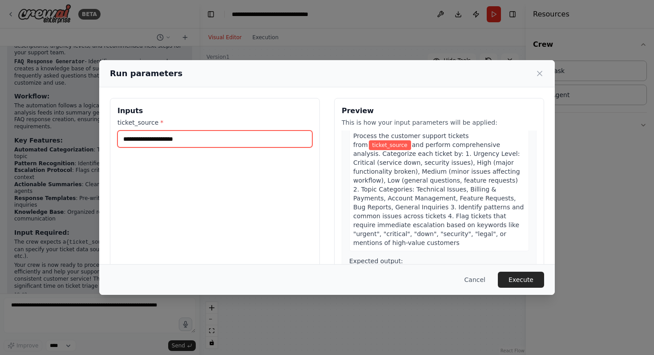
click at [198, 140] on input "ticket_source *" at bounding box center [215, 138] width 195 height 17
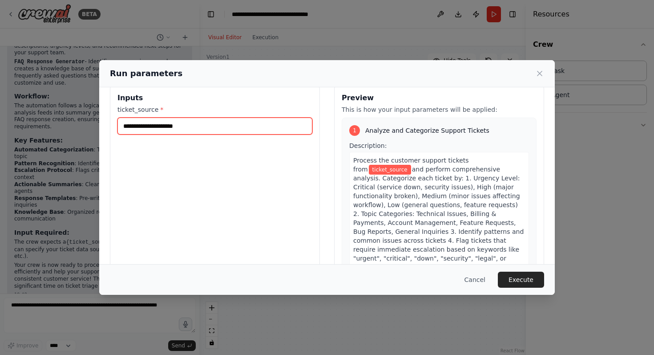
scroll to position [0, 0]
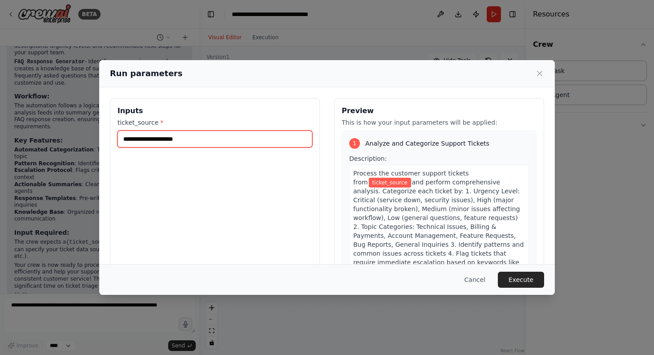
click at [267, 146] on input "ticket_source *" at bounding box center [215, 138] width 195 height 17
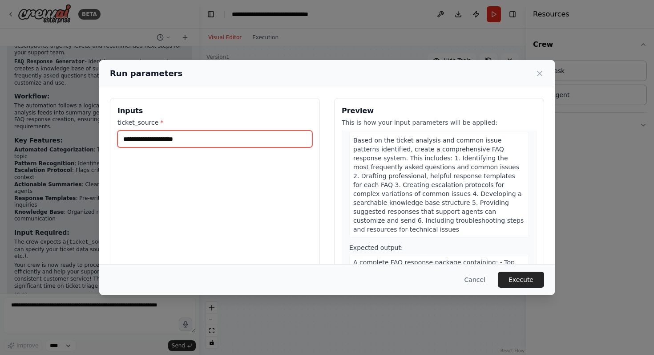
scroll to position [563, 0]
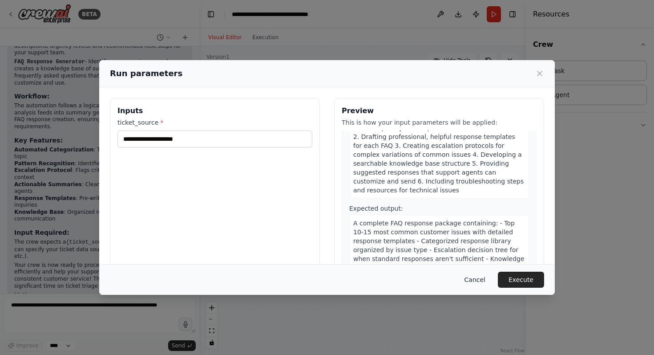
click at [478, 281] on button "Cancel" at bounding box center [475, 280] width 35 height 16
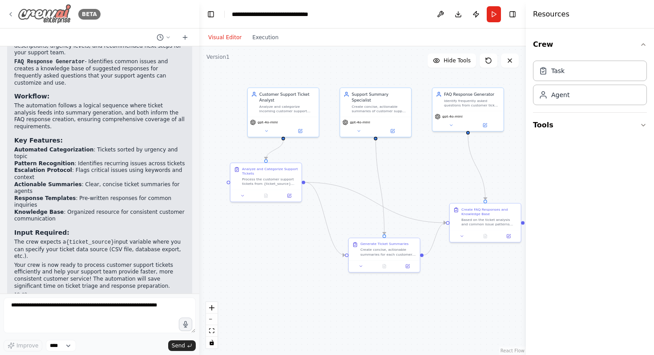
click at [11, 11] on icon at bounding box center [10, 14] width 7 height 7
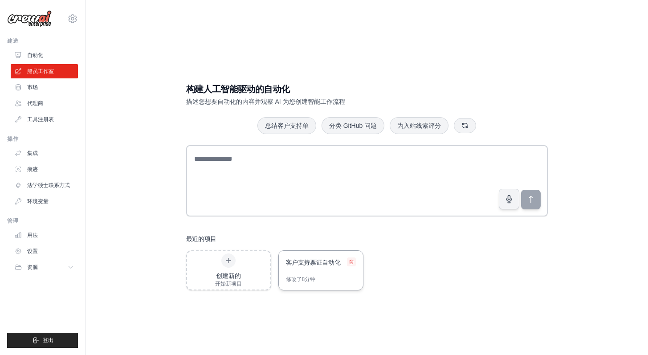
click at [349, 262] on icon at bounding box center [351, 261] width 5 height 5
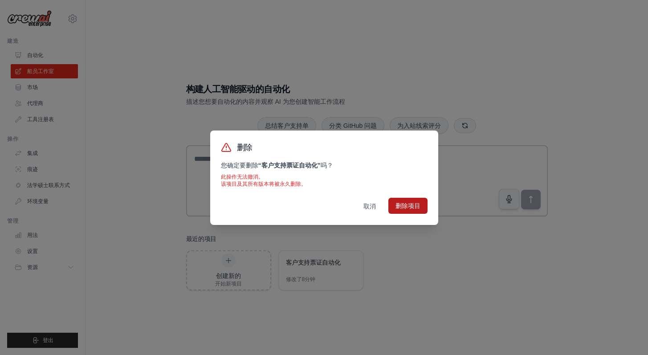
click at [399, 206] on font "删除项目" at bounding box center [407, 205] width 25 height 7
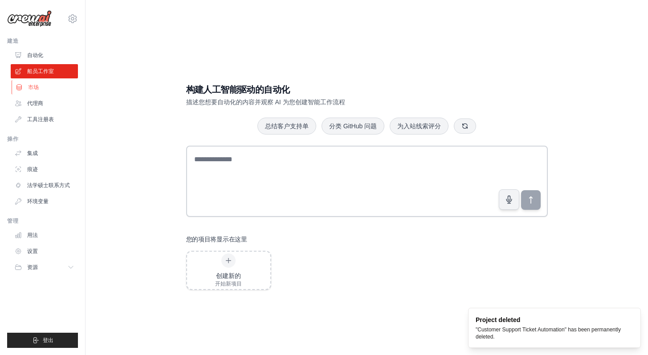
click at [40, 83] on link "市场" at bounding box center [45, 87] width 67 height 14
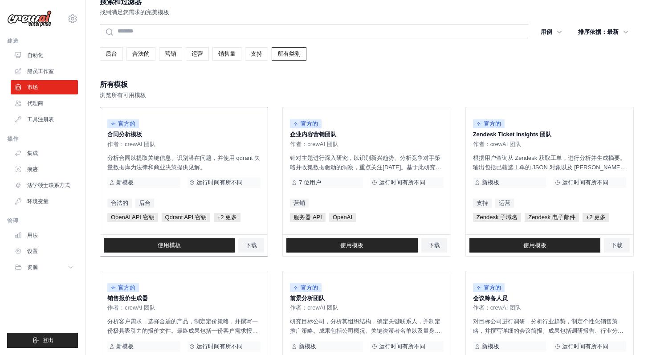
scroll to position [15, 0]
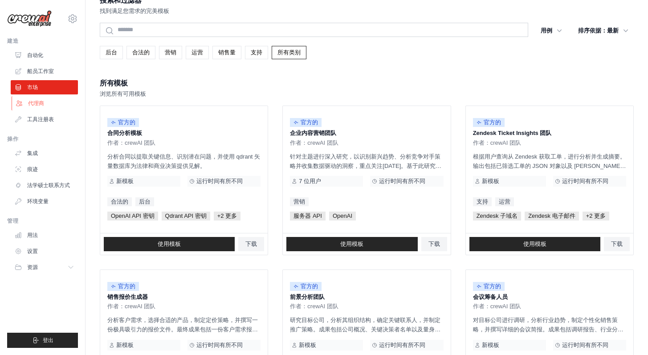
click at [46, 103] on link "代理商" at bounding box center [45, 103] width 67 height 14
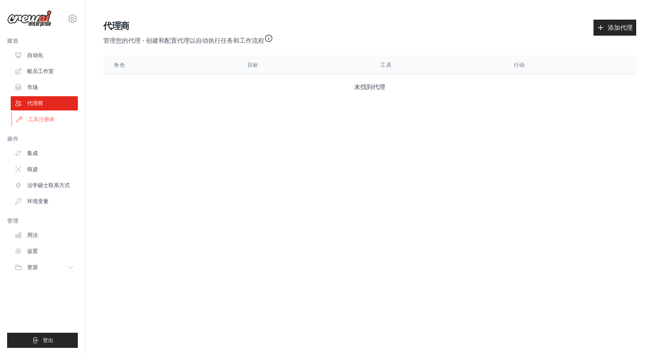
click at [41, 121] on font "工具注册表" at bounding box center [41, 119] width 27 height 6
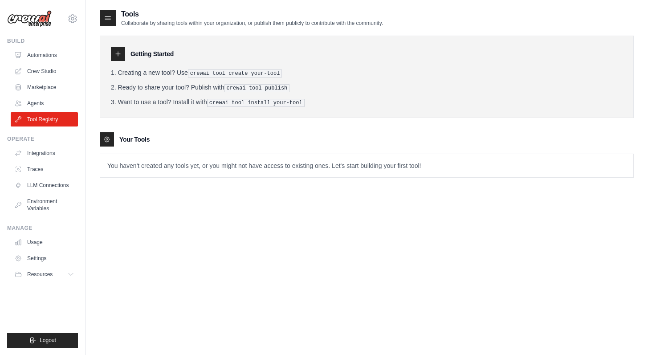
click at [156, 164] on p "You haven't created any tools yet, or you might not have access to existing one…" at bounding box center [366, 165] width 533 height 23
click at [113, 134] on div at bounding box center [107, 139] width 14 height 14
click at [119, 53] on icon at bounding box center [117, 53] width 7 height 7
click at [148, 52] on h3 "Getting Started" at bounding box center [151, 53] width 43 height 9
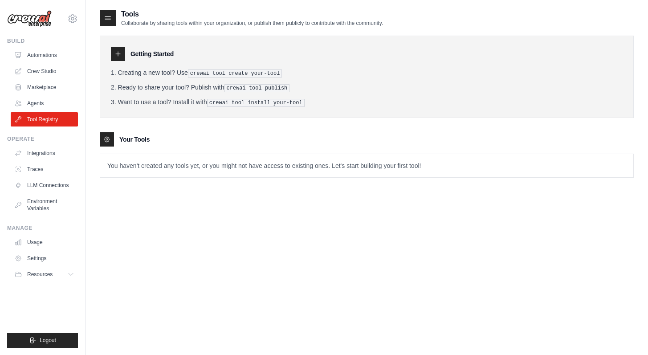
click at [123, 16] on h2 "Tools" at bounding box center [252, 14] width 262 height 11
click at [113, 16] on div at bounding box center [108, 18] width 16 height 16
click at [105, 18] on icon at bounding box center [108, 18] width 6 height 4
click at [133, 20] on p "Collaborate by sharing tools within your organization, or publish them publicly…" at bounding box center [252, 23] width 262 height 7
click at [137, 21] on p "Collaborate by sharing tools within your organization, or publish them publicly…" at bounding box center [252, 23] width 262 height 7
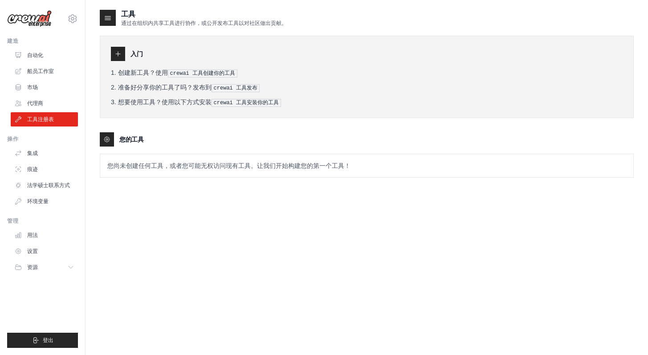
click at [144, 157] on p "您尚未创建任何工具，或者您可能无权访问现有工具。让我们开始构建您的第一个工具！" at bounding box center [366, 165] width 533 height 23
click at [201, 158] on p "您尚未创建任何工具，或者您可能无权访问现有工具。让我们开始构建您的第一个工具！" at bounding box center [366, 165] width 533 height 23
click at [163, 140] on div "您的工具" at bounding box center [367, 139] width 534 height 14
click at [154, 179] on div "工具 通过在组织内共享工具进行协作，或公开发布工具以对社区做出贡献。 入门 创建新工具？使用 crewai 工具创建你的工具 准备好分享你的工具了吗？发布到 …" at bounding box center [367, 100] width 534 height 183
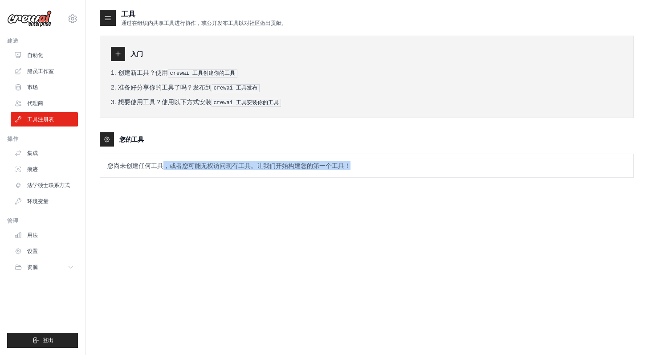
drag, startPoint x: 162, startPoint y: 169, endPoint x: 171, endPoint y: 162, distance: 11.1
click at [164, 167] on p "您尚未创建任何工具，或者您可能无权访问现有工具。让我们开始构建您的第一个工具！" at bounding box center [366, 165] width 533 height 23
click at [171, 162] on font "您尚未创建任何工具，或者您可能无权访问现有工具。让我们开始构建您的第一个工具！" at bounding box center [228, 165] width 243 height 7
click at [171, 166] on font "您尚未创建任何工具，或者您可能无权访问现有工具。让我们开始构建您的第一个工具！" at bounding box center [228, 165] width 243 height 7
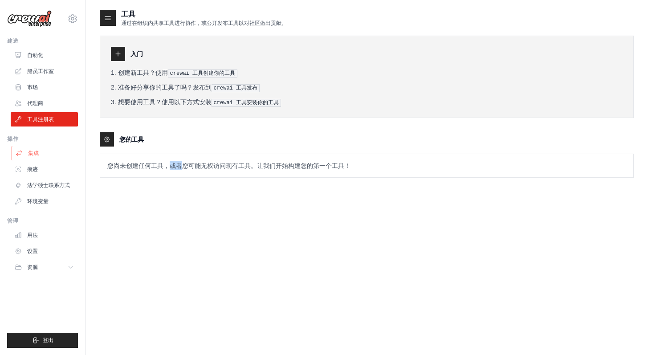
click at [37, 150] on font "集成" at bounding box center [33, 153] width 11 height 6
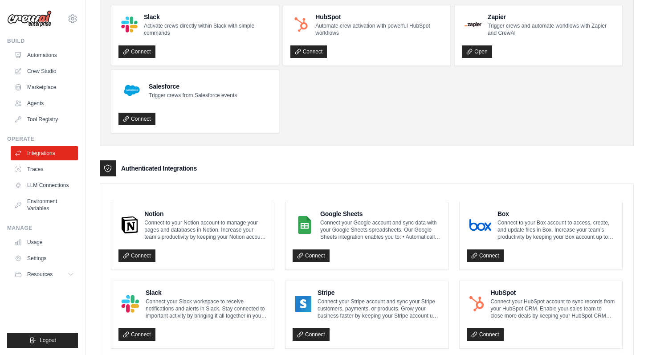
scroll to position [288, 0]
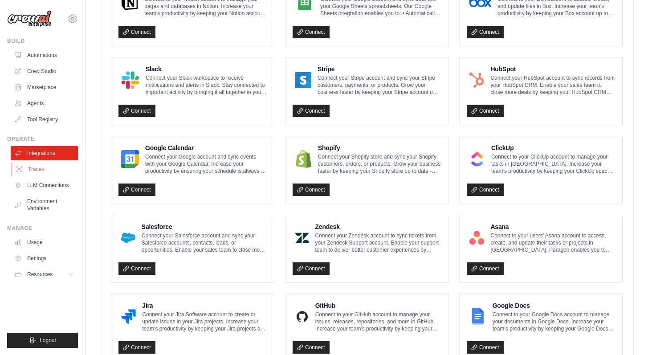
click at [41, 170] on link "Traces" at bounding box center [45, 169] width 67 height 14
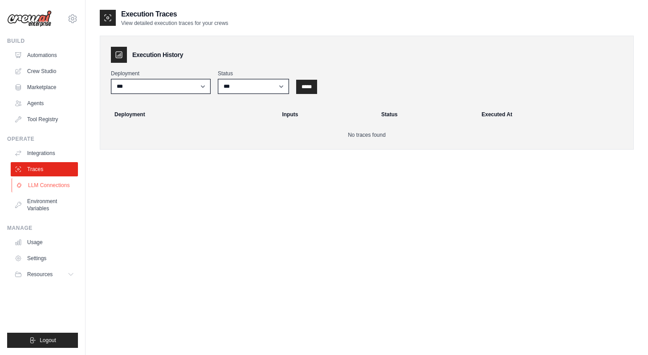
click at [48, 186] on link "LLM Connections" at bounding box center [45, 185] width 67 height 14
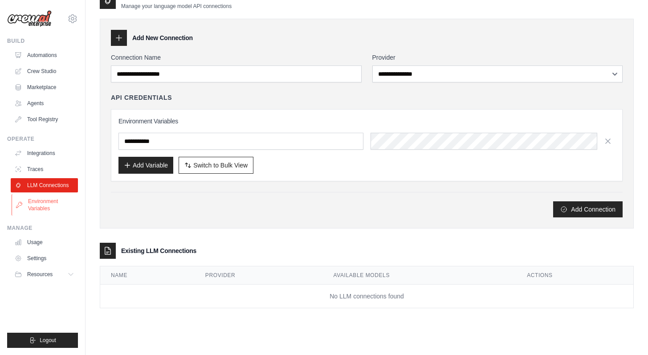
scroll to position [18, 0]
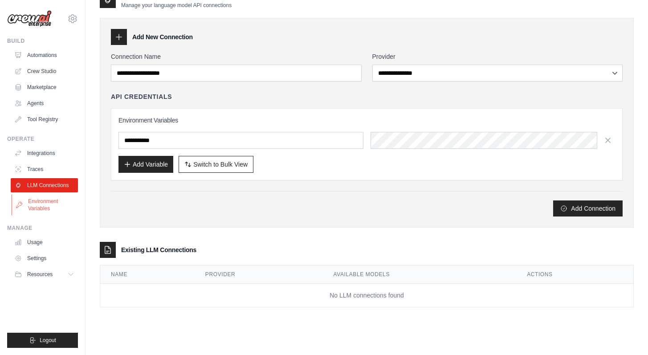
click at [46, 205] on link "Environment Variables" at bounding box center [45, 204] width 67 height 21
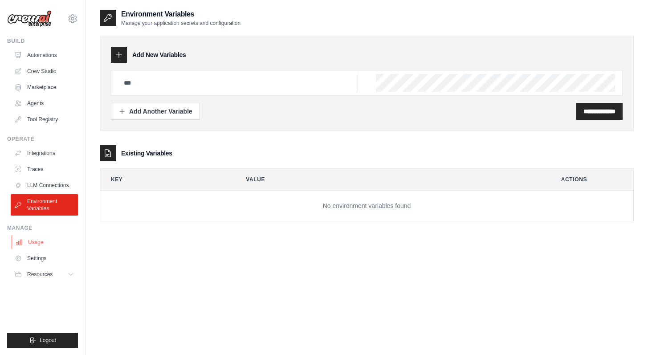
click at [31, 244] on link "Usage" at bounding box center [45, 242] width 67 height 14
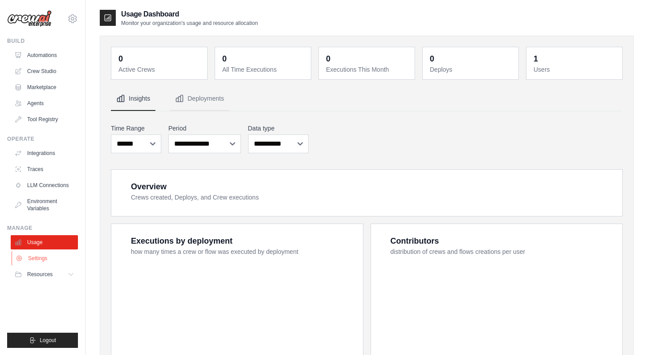
click at [42, 253] on link "Settings" at bounding box center [45, 258] width 67 height 14
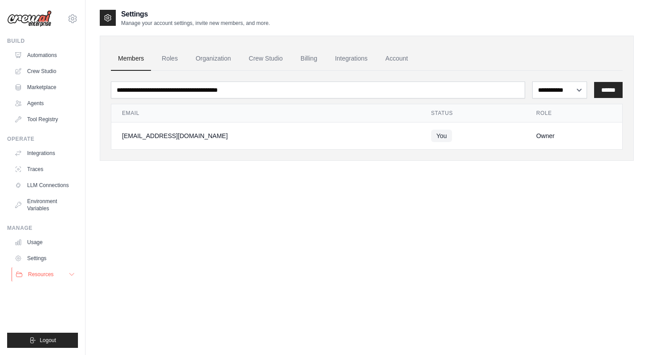
click at [45, 276] on span "Resources" at bounding box center [40, 274] width 25 height 7
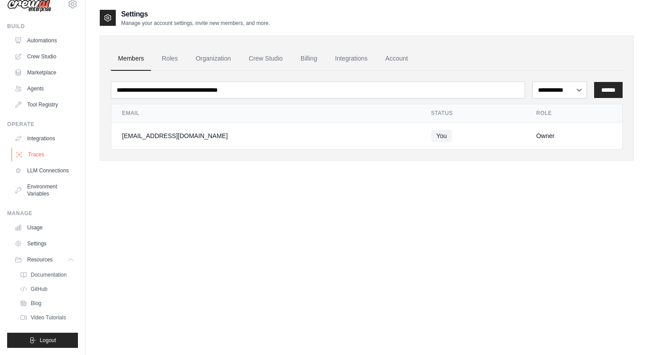
scroll to position [12, 0]
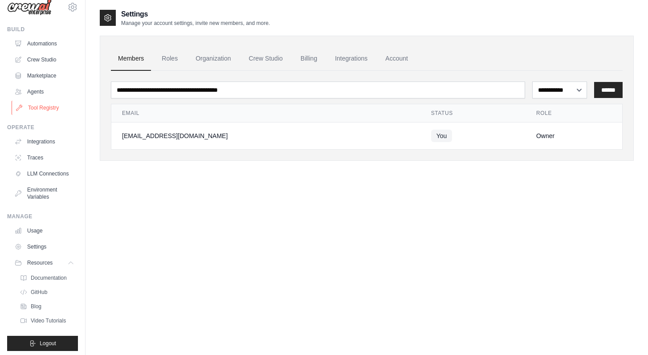
click at [51, 109] on link "Tool Registry" at bounding box center [45, 108] width 67 height 14
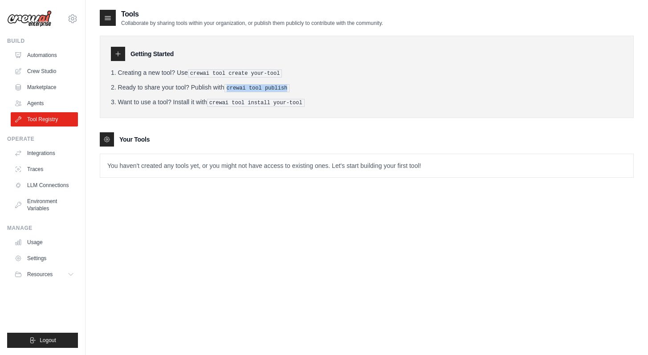
drag, startPoint x: 234, startPoint y: 89, endPoint x: 313, endPoint y: 85, distance: 78.9
click at [313, 85] on li "Ready to share your tool? Publish with crewai tool publish" at bounding box center [366, 87] width 511 height 9
drag, startPoint x: 127, startPoint y: 22, endPoint x: 401, endPoint y: 24, distance: 274.2
click at [401, 24] on div "Tools Collaborate by sharing tools within your organization, or publish them pu…" at bounding box center [367, 18] width 534 height 18
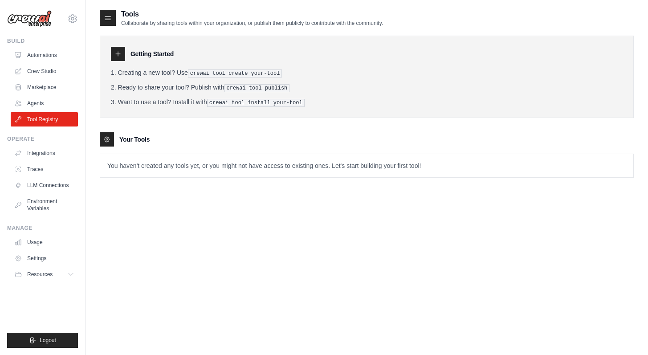
click at [401, 24] on div "Tools Collaborate by sharing tools within your organization, or publish them pu…" at bounding box center [367, 18] width 534 height 18
click at [25, 101] on link "Agents" at bounding box center [45, 103] width 67 height 14
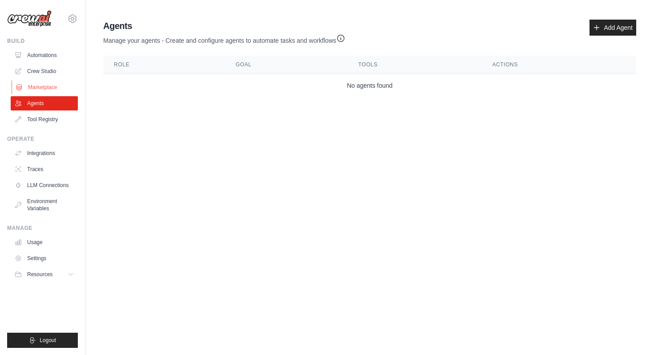
click at [43, 86] on link "Marketplace" at bounding box center [45, 87] width 67 height 14
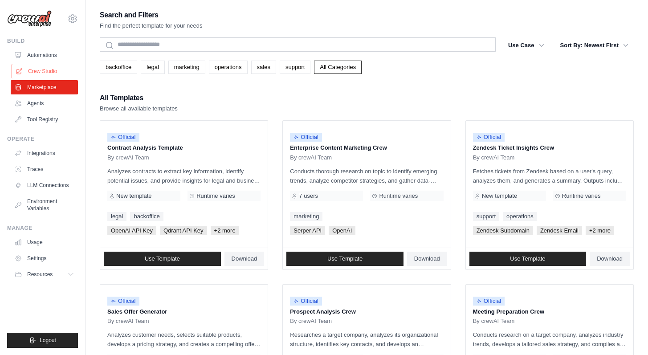
click at [49, 69] on link "Crew Studio" at bounding box center [45, 71] width 67 height 14
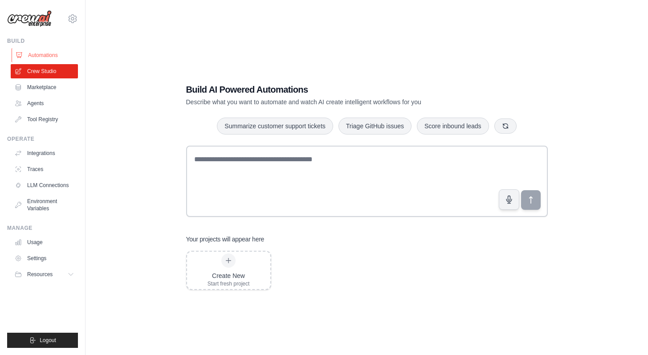
click at [36, 57] on link "Automations" at bounding box center [45, 55] width 67 height 14
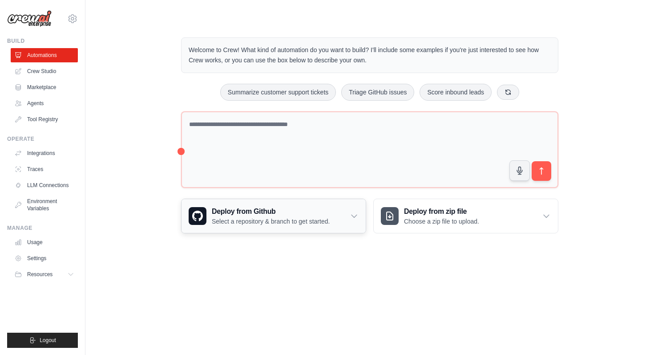
click at [330, 215] on h3 "Deploy from Github" at bounding box center [271, 211] width 118 height 11
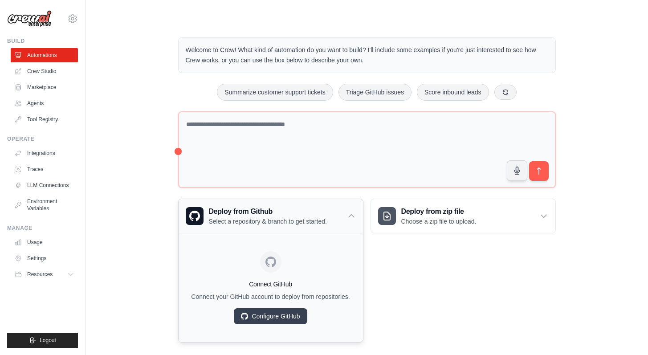
click at [327, 215] on h3 "Deploy from Github" at bounding box center [268, 211] width 118 height 11
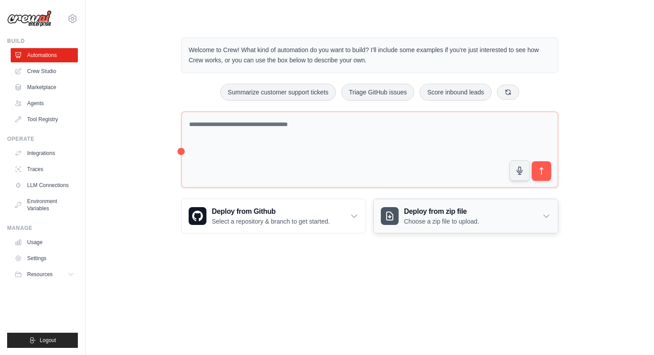
click at [433, 212] on h3 "Deploy from zip file" at bounding box center [441, 211] width 75 height 11
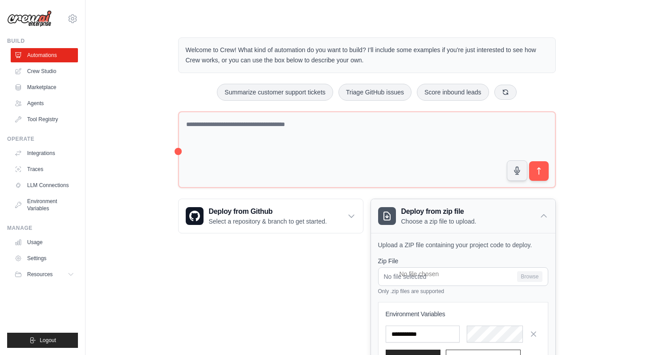
click at [433, 212] on h3 "Deploy from zip file" at bounding box center [438, 211] width 75 height 11
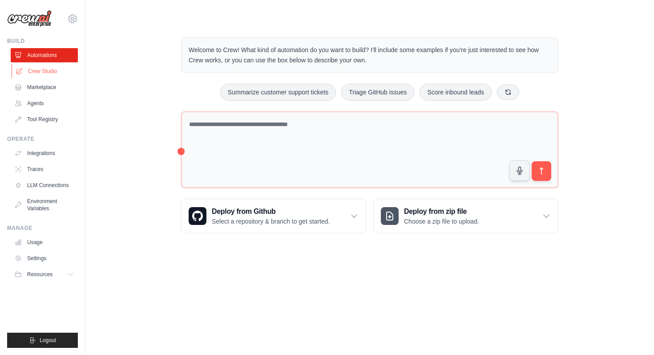
click at [41, 73] on link "Crew Studio" at bounding box center [45, 71] width 67 height 14
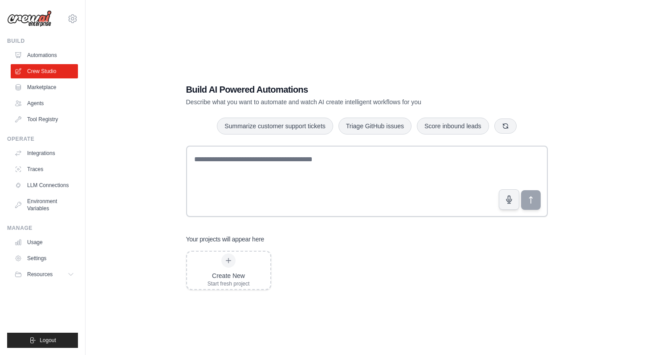
click at [51, 86] on link "Marketplace" at bounding box center [44, 87] width 67 height 14
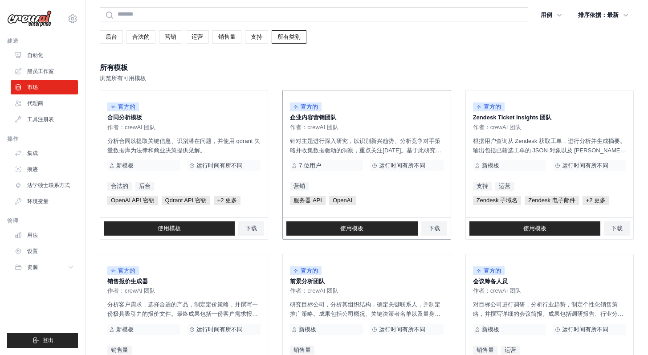
scroll to position [36, 0]
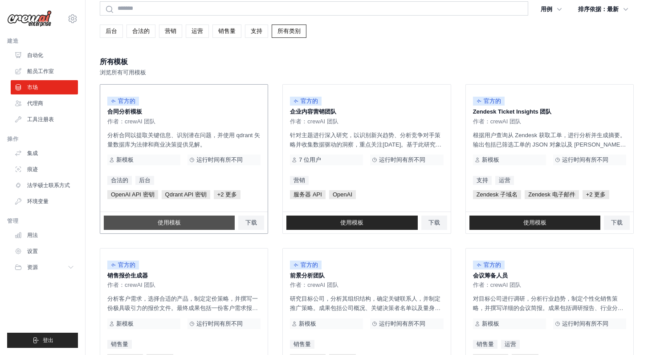
click at [213, 225] on link "使用模板" at bounding box center [169, 222] width 131 height 14
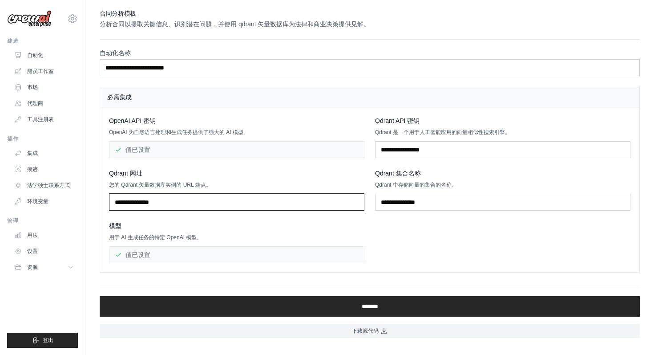
click at [160, 207] on input "text" at bounding box center [236, 202] width 255 height 17
click at [169, 190] on div "Qdrant 网址 您的 Qdrant 矢量数据库实例的 URL 端点。" at bounding box center [236, 190] width 255 height 42
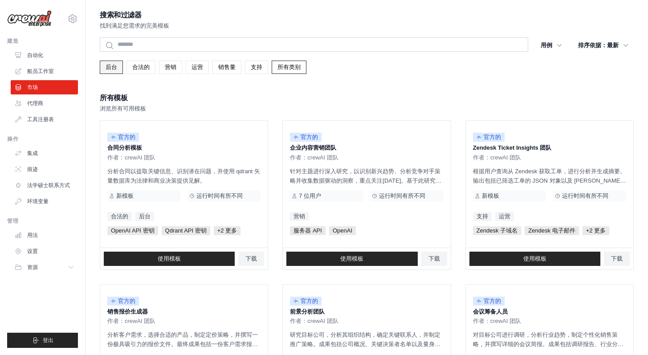
click at [120, 67] on link "后台" at bounding box center [111, 67] width 23 height 13
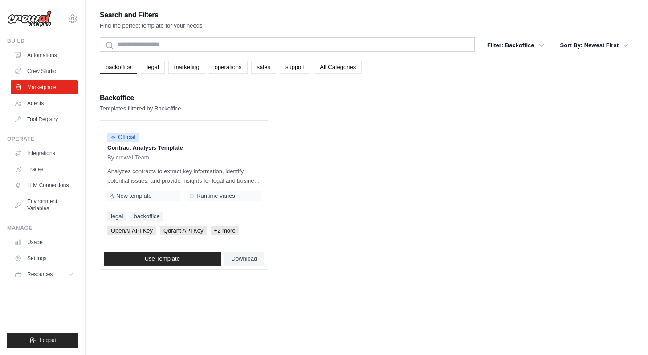
click at [142, 69] on div "backoffice legal marketing operations sales support All Categories" at bounding box center [367, 67] width 534 height 13
click at [151, 69] on link "legal" at bounding box center [153, 67] width 24 height 13
click at [237, 64] on link "operations" at bounding box center [228, 67] width 39 height 13
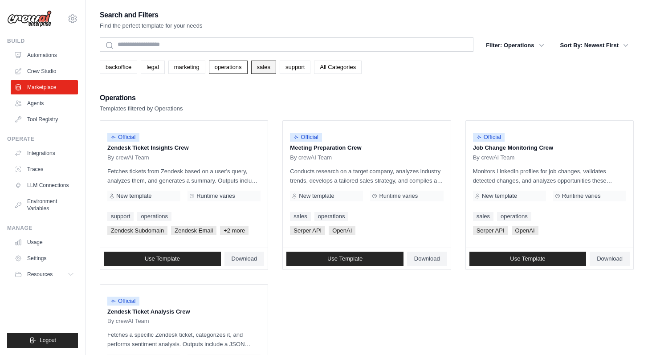
click at [276, 69] on link "sales" at bounding box center [263, 67] width 25 height 13
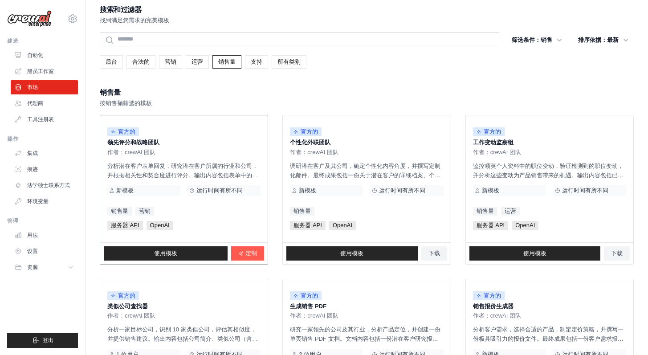
scroll to position [13, 0]
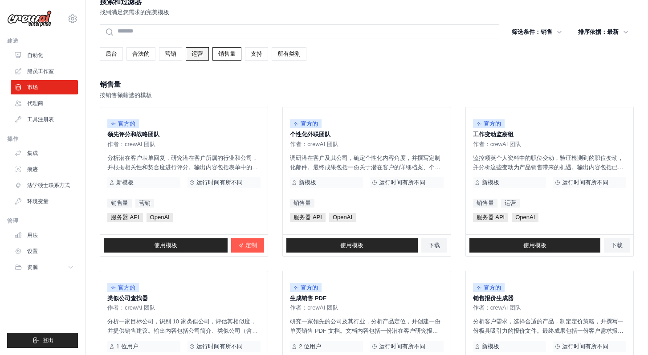
click at [195, 49] on link "运营" at bounding box center [197, 53] width 23 height 13
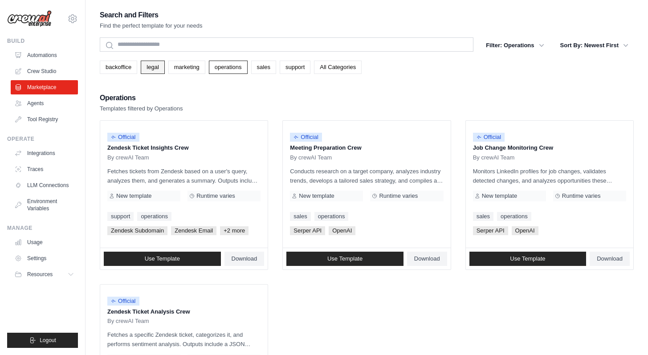
click at [164, 67] on link "legal" at bounding box center [153, 67] width 24 height 13
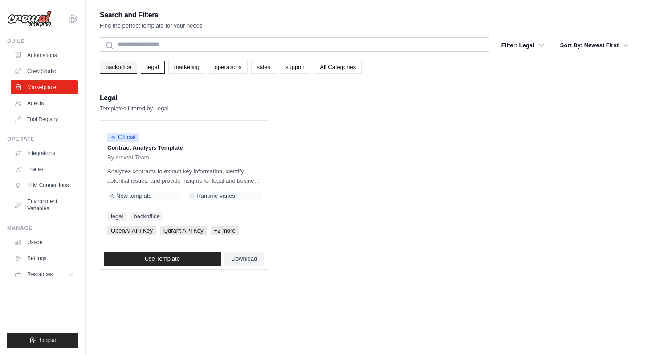
click at [123, 68] on link "backoffice" at bounding box center [118, 67] width 37 height 13
click at [126, 70] on link "backoffice" at bounding box center [118, 67] width 37 height 13
click at [514, 42] on button "Filter: Backoffice" at bounding box center [515, 45] width 67 height 16
click at [516, 49] on button "Filter: Backoffice" at bounding box center [515, 45] width 67 height 16
click at [537, 48] on button "Filter: Backoffice" at bounding box center [515, 45] width 67 height 16
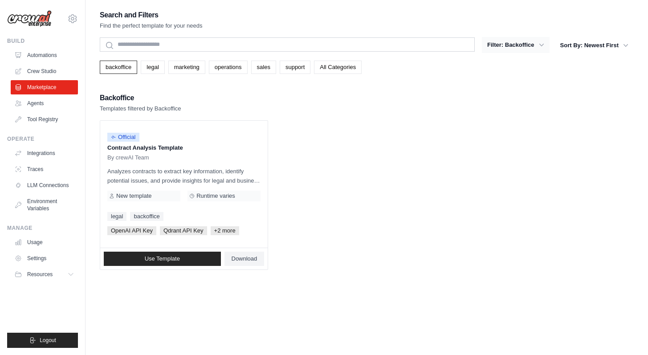
click at [542, 46] on icon "button" at bounding box center [541, 45] width 9 height 9
click at [541, 42] on icon "button" at bounding box center [541, 45] width 9 height 9
click at [537, 47] on icon "button" at bounding box center [541, 45] width 9 height 9
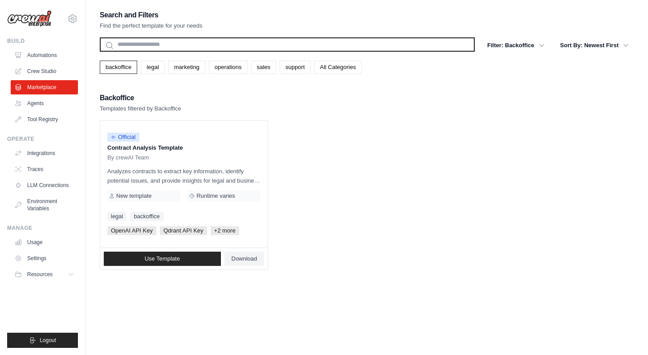
click at [222, 46] on input "text" at bounding box center [287, 44] width 375 height 14
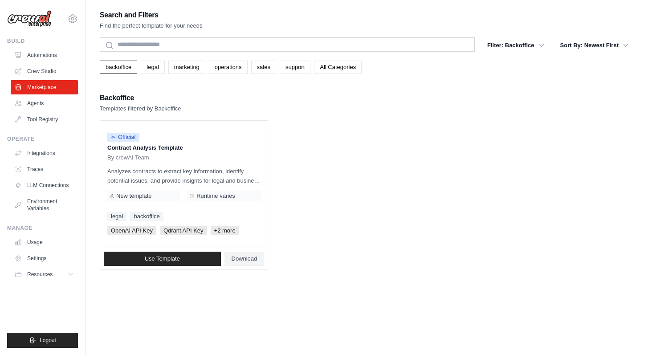
drag, startPoint x: 138, startPoint y: 22, endPoint x: 94, endPoint y: 48, distance: 51.1
click at [138, 22] on p "Find the perfect template for your needs" at bounding box center [151, 25] width 103 height 9
click at [69, 75] on link "Crew Studio" at bounding box center [45, 71] width 67 height 14
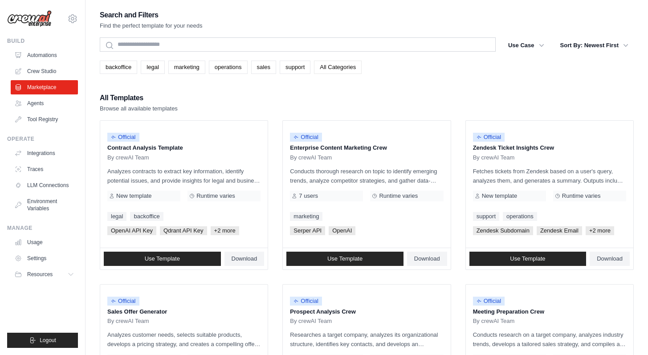
click at [361, 68] on link "All Categories" at bounding box center [338, 67] width 48 height 13
click at [515, 45] on button "Use Case" at bounding box center [526, 45] width 47 height 16
click at [537, 44] on icon "button" at bounding box center [541, 45] width 9 height 9
click at [541, 45] on icon "button" at bounding box center [541, 45] width 9 height 9
click at [348, 255] on span "Use Template" at bounding box center [344, 258] width 35 height 7
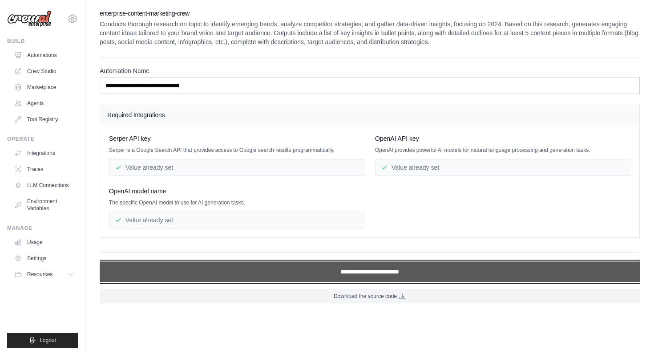
click at [385, 272] on input "**********" at bounding box center [370, 271] width 540 height 20
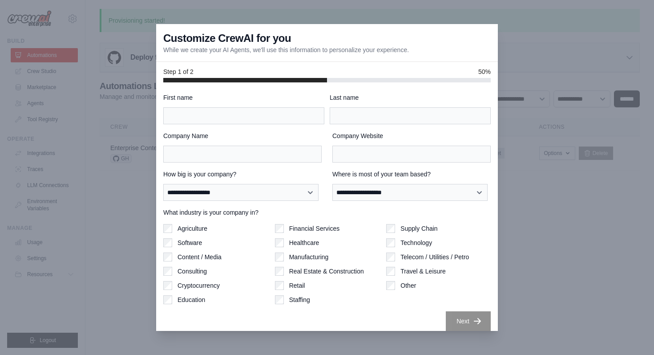
click at [511, 180] on div at bounding box center [327, 177] width 654 height 355
click at [490, 246] on div "**********" at bounding box center [327, 206] width 342 height 248
click at [543, 161] on div at bounding box center [327, 177] width 654 height 355
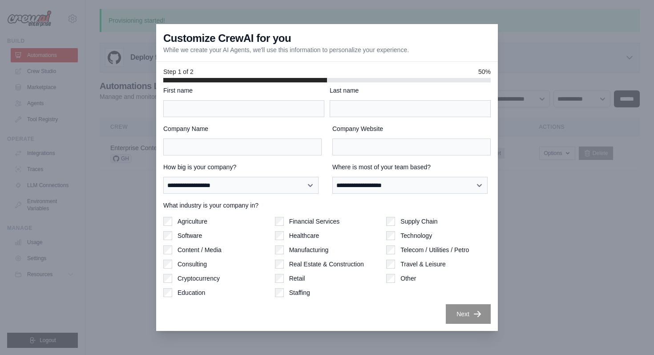
click at [270, 10] on div at bounding box center [327, 177] width 654 height 355
click at [260, 10] on div at bounding box center [327, 177] width 654 height 355
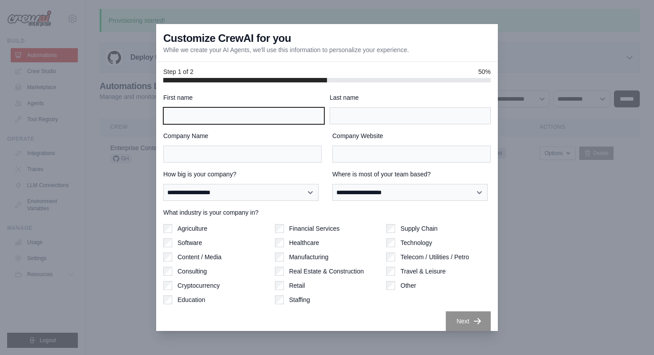
click at [211, 109] on input "First name" at bounding box center [243, 115] width 161 height 17
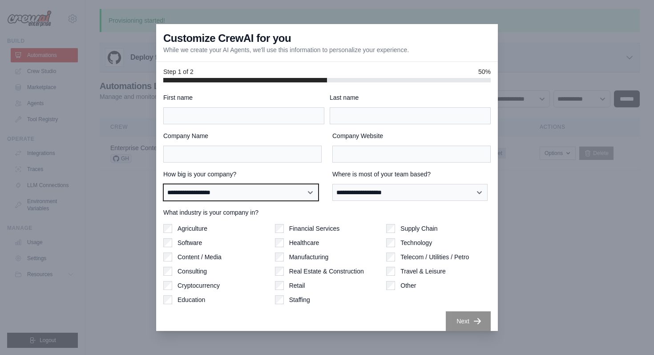
click at [261, 196] on select "**********" at bounding box center [240, 192] width 155 height 17
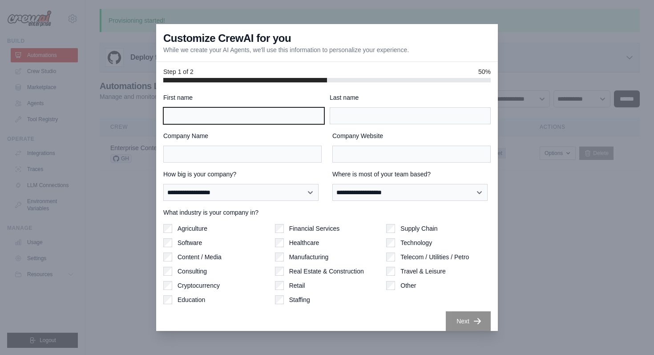
click at [230, 110] on input "First name" at bounding box center [243, 115] width 161 height 17
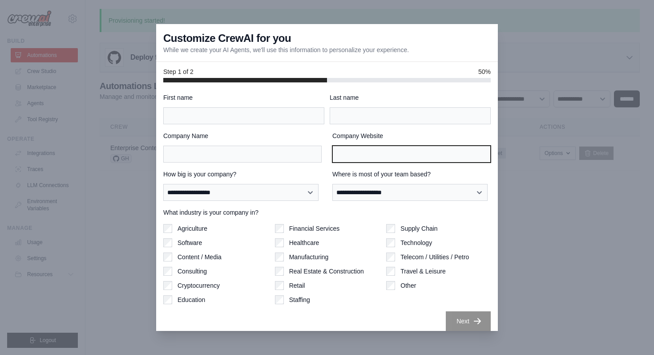
click at [363, 153] on input "Company Website" at bounding box center [411, 154] width 158 height 17
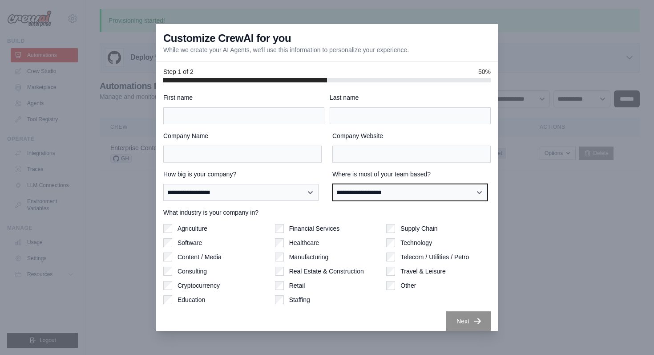
click at [376, 189] on select "**********" at bounding box center [409, 192] width 155 height 17
click at [364, 195] on select "**********" at bounding box center [409, 192] width 155 height 17
click at [332, 184] on select "**********" at bounding box center [409, 192] width 155 height 17
click at [340, 171] on label "Where is most of your team based?" at bounding box center [411, 174] width 158 height 9
click at [340, 184] on select "**********" at bounding box center [409, 192] width 155 height 17
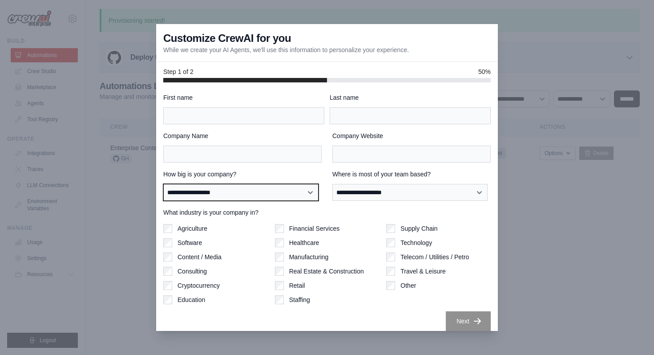
click at [247, 190] on select "**********" at bounding box center [240, 192] width 155 height 17
select select "**********"
click at [163, 184] on select "**********" at bounding box center [240, 192] width 155 height 17
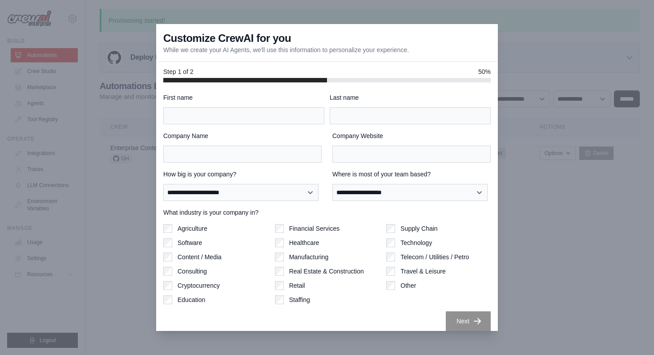
click at [393, 243] on div "Technology" at bounding box center [438, 242] width 105 height 9
click at [405, 199] on select "**********" at bounding box center [409, 192] width 155 height 17
select select "**********"
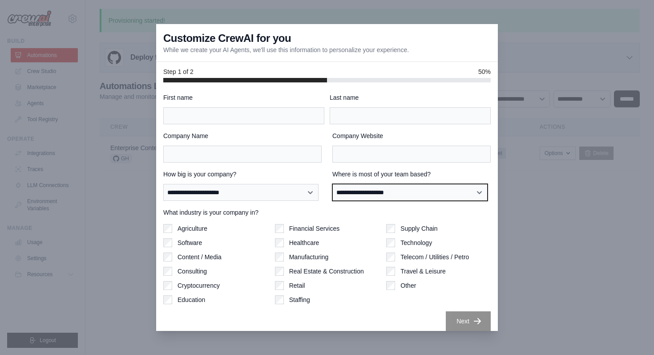
click at [332, 184] on select "**********" at bounding box center [409, 192] width 155 height 17
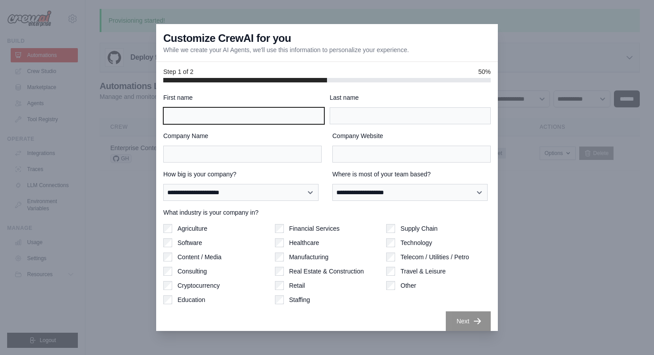
click at [263, 119] on input "First name" at bounding box center [243, 115] width 161 height 17
type input "*****"
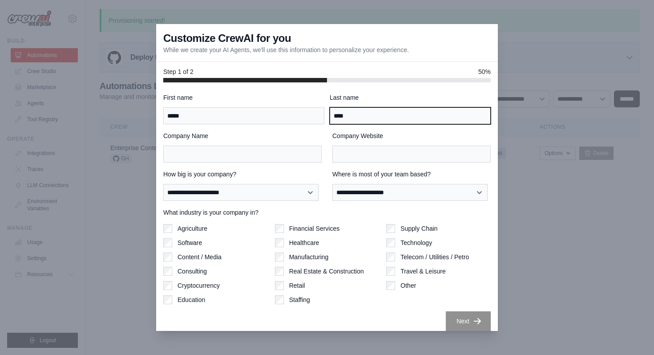
type input "****"
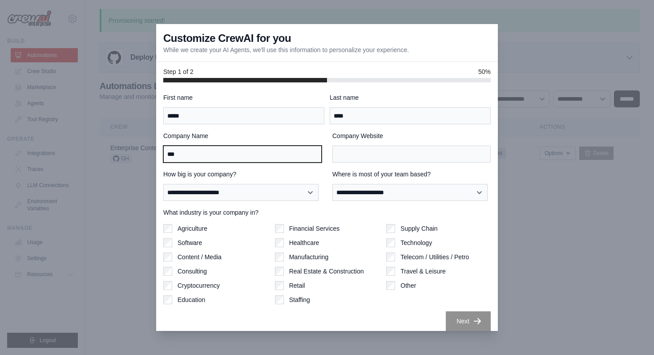
type input "***"
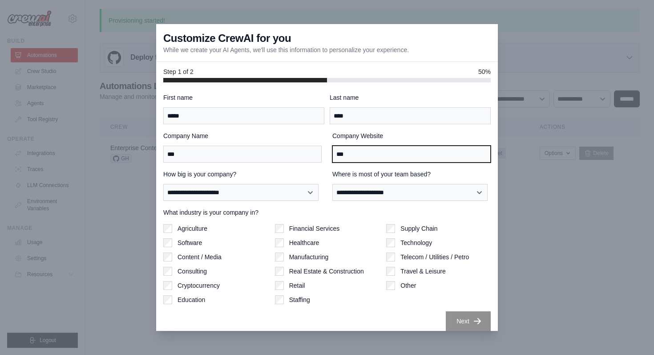
type input "***"
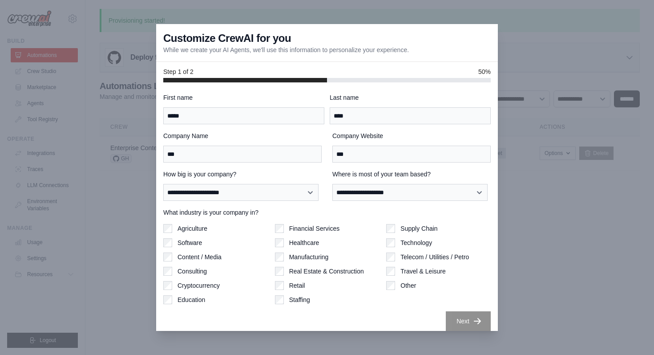
click at [399, 310] on div "**********" at bounding box center [327, 212] width 328 height 238
click at [454, 321] on button "Next" at bounding box center [468, 321] width 45 height 20
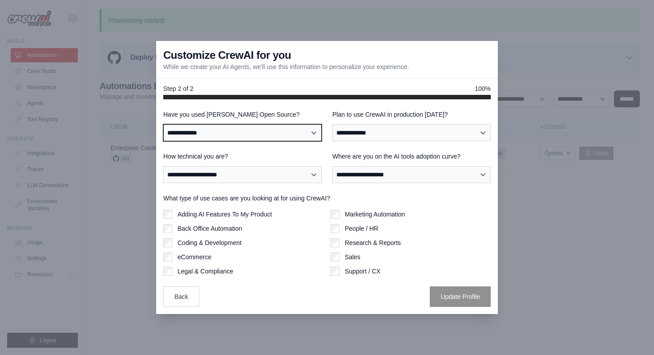
click at [306, 133] on select "**********" at bounding box center [242, 132] width 158 height 17
select select "**"
click at [163, 124] on select "**********" at bounding box center [242, 132] width 158 height 17
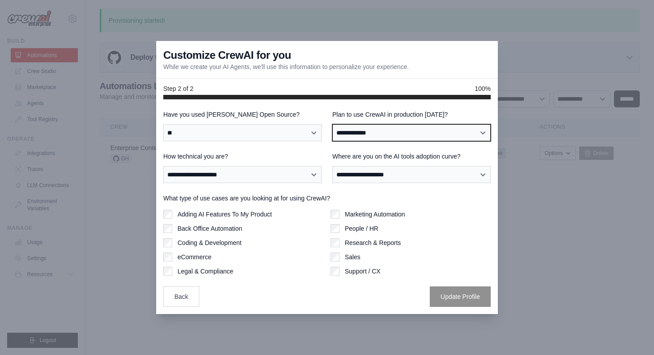
click at [374, 130] on select "**********" at bounding box center [411, 132] width 158 height 17
select select "****"
click at [332, 124] on select "**********" at bounding box center [411, 132] width 158 height 17
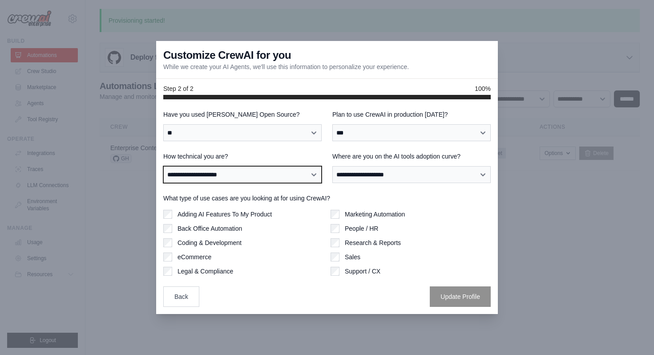
click at [291, 179] on select "**********" at bounding box center [242, 174] width 158 height 17
click at [261, 177] on select "**********" at bounding box center [242, 174] width 158 height 17
select select "**********"
click at [163, 166] on select "**********" at bounding box center [242, 174] width 158 height 17
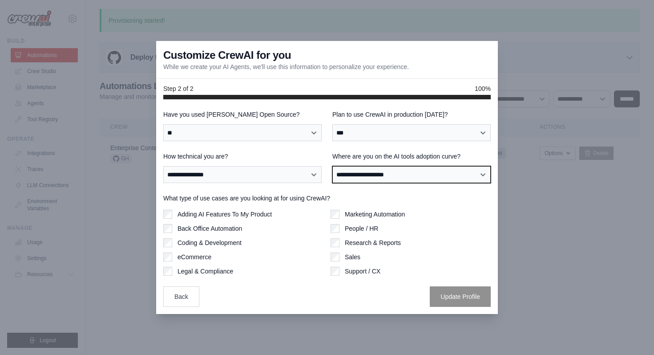
click at [373, 178] on select "**********" at bounding box center [411, 174] width 158 height 17
select select "**********"
click at [332, 166] on select "**********" at bounding box center [411, 174] width 158 height 17
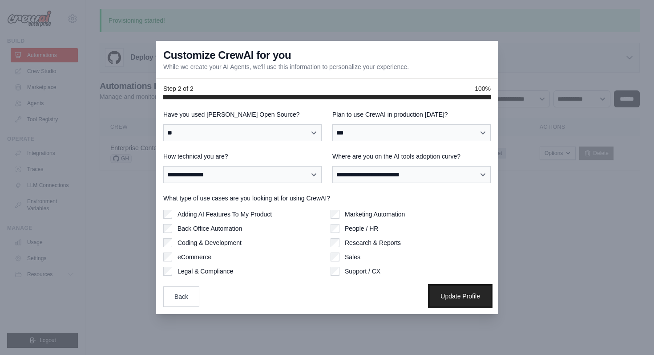
click at [452, 290] on button "Update Profile" at bounding box center [460, 296] width 61 height 20
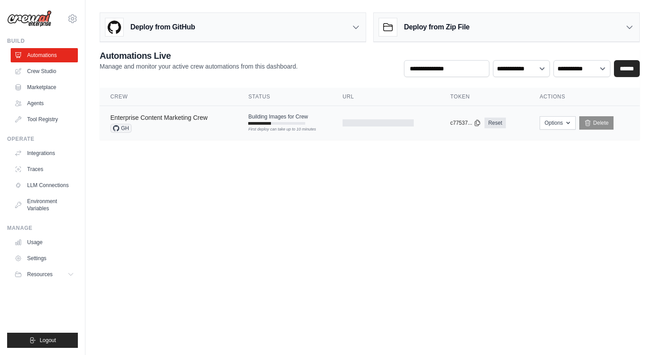
click at [177, 116] on link "Enterprise Content Marketing Crew" at bounding box center [158, 117] width 97 height 7
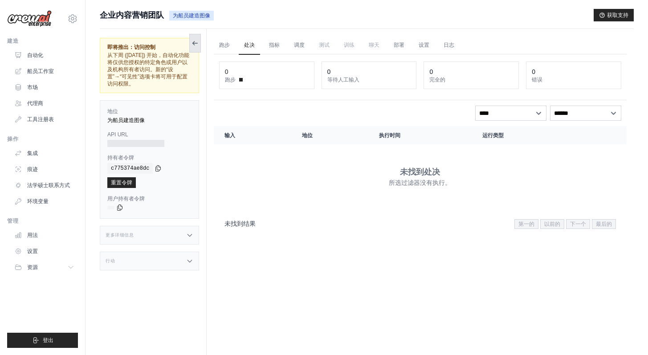
click at [199, 43] on button at bounding box center [195, 43] width 12 height 19
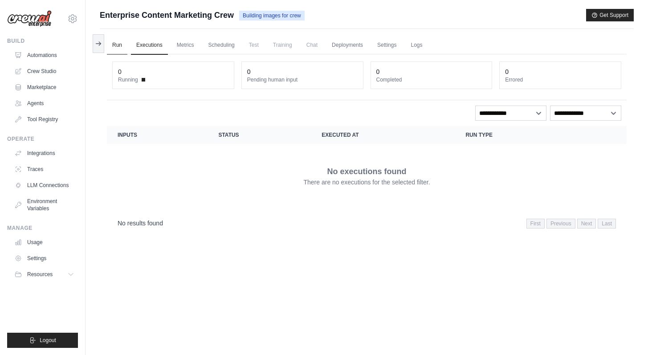
click at [112, 43] on link "Run" at bounding box center [117, 45] width 20 height 19
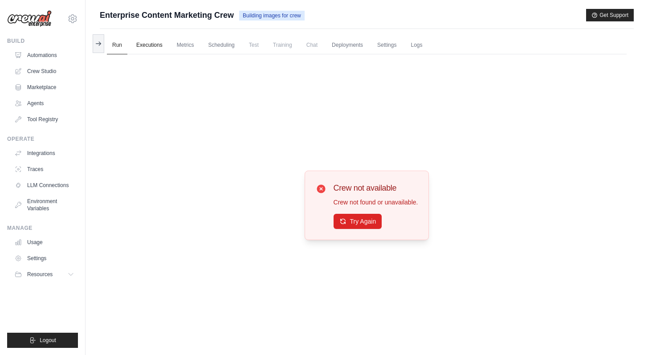
click at [143, 46] on link "Executions" at bounding box center [149, 45] width 37 height 19
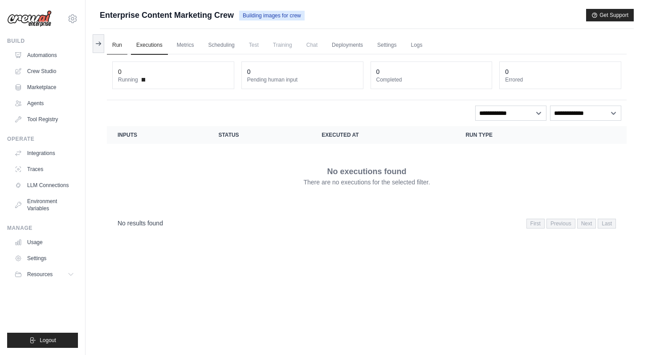
click at [116, 45] on link "Run" at bounding box center [117, 45] width 20 height 19
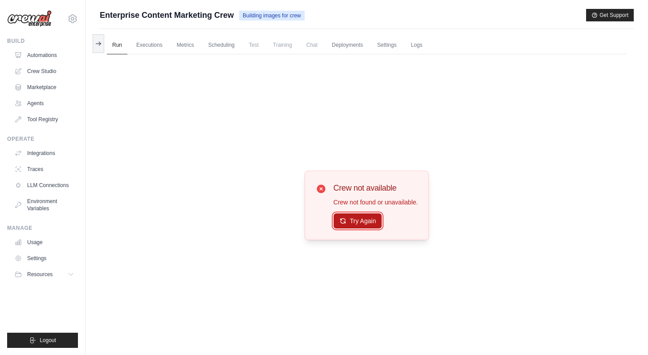
click at [356, 220] on button "Try Again" at bounding box center [357, 220] width 49 height 15
click at [150, 45] on link "Executions" at bounding box center [149, 45] width 37 height 19
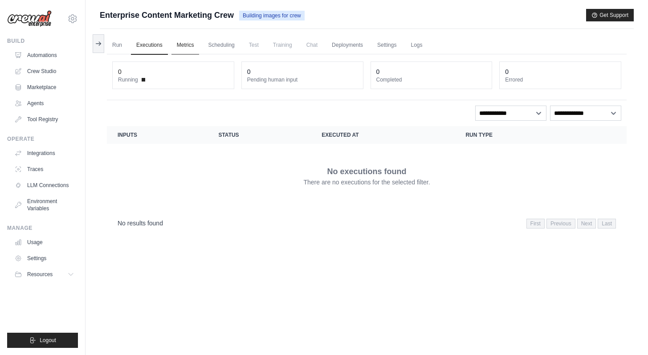
click at [191, 40] on link "Metrics" at bounding box center [185, 45] width 28 height 19
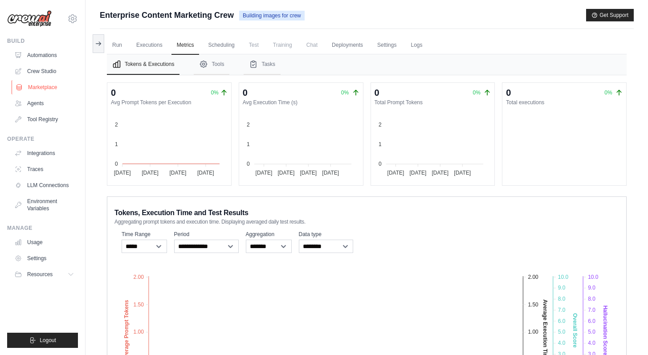
click at [43, 88] on link "Marketplace" at bounding box center [45, 87] width 67 height 14
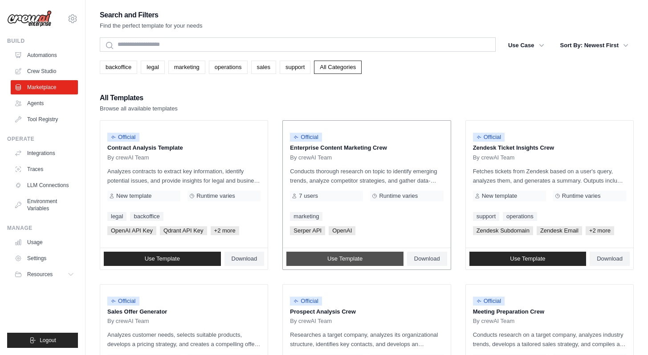
click at [343, 256] on span "Use Template" at bounding box center [344, 258] width 35 height 7
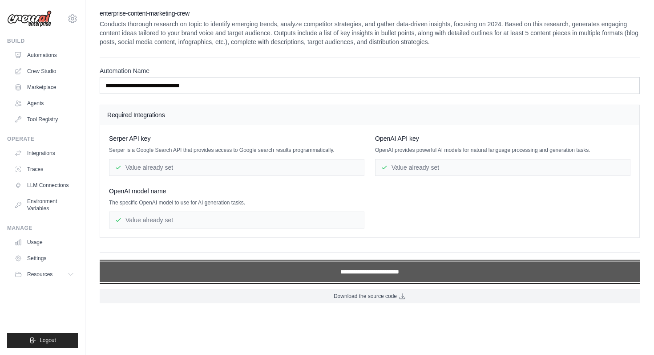
click at [350, 275] on input "**********" at bounding box center [370, 271] width 540 height 20
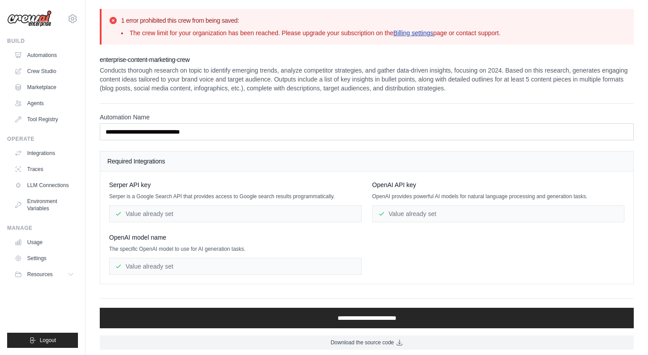
click at [427, 32] on link "Billing settings" at bounding box center [413, 32] width 40 height 7
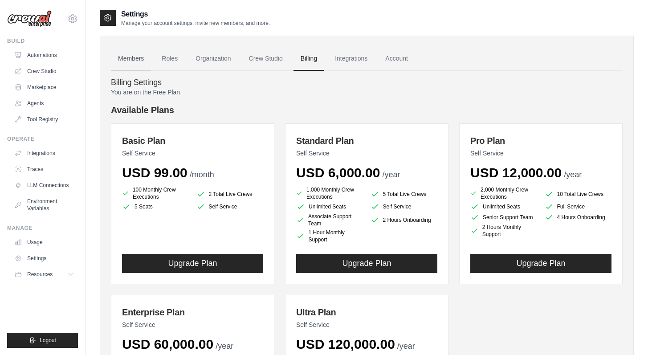
click at [127, 57] on link "Members" at bounding box center [131, 59] width 40 height 24
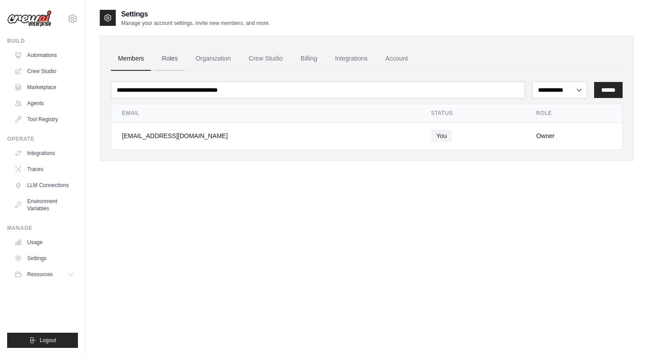
click at [162, 56] on link "Roles" at bounding box center [169, 59] width 30 height 24
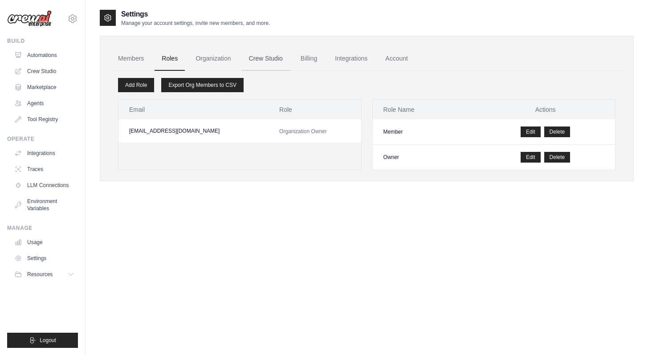
click at [266, 59] on link "Crew Studio" at bounding box center [266, 59] width 48 height 24
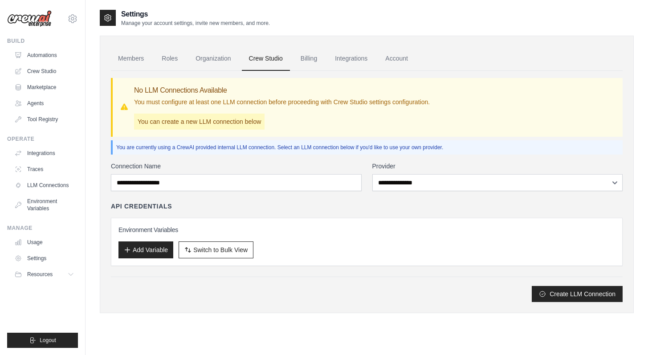
click at [311, 55] on link "Billing" at bounding box center [308, 59] width 31 height 24
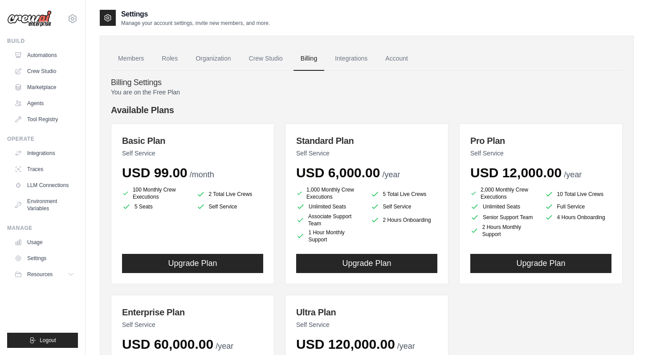
click at [145, 90] on p "You are on the Free Plan" at bounding box center [366, 92] width 511 height 9
click at [37, 102] on link "Agents" at bounding box center [45, 103] width 67 height 14
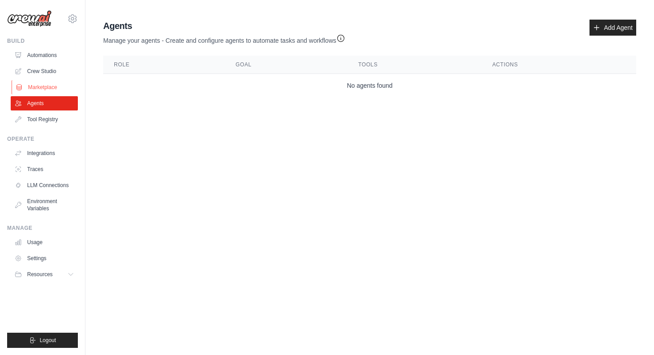
click at [67, 88] on link "Marketplace" at bounding box center [45, 87] width 67 height 14
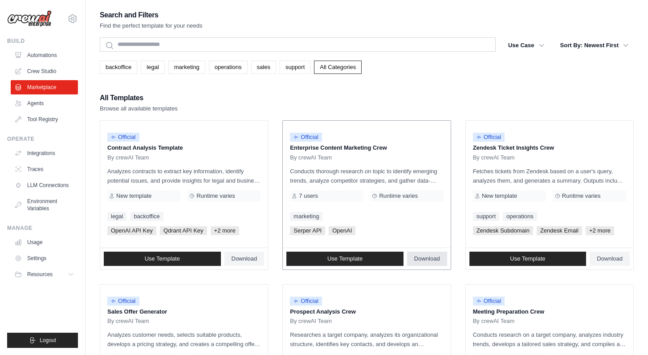
click at [417, 257] on span "Download" at bounding box center [427, 258] width 26 height 7
click at [365, 266] on div "Use Template Download" at bounding box center [366, 258] width 167 height 21
click at [365, 260] on link "Use Template" at bounding box center [344, 258] width 117 height 14
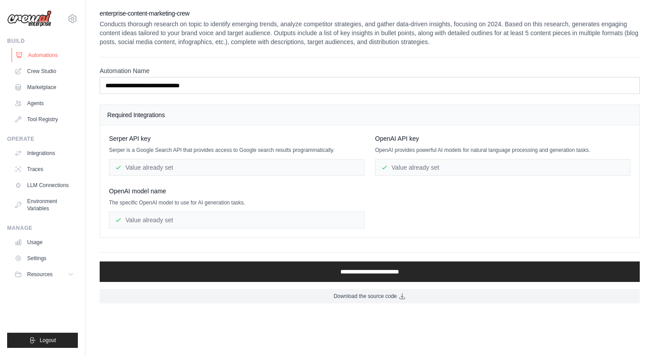
click at [53, 55] on link "Automations" at bounding box center [45, 55] width 67 height 14
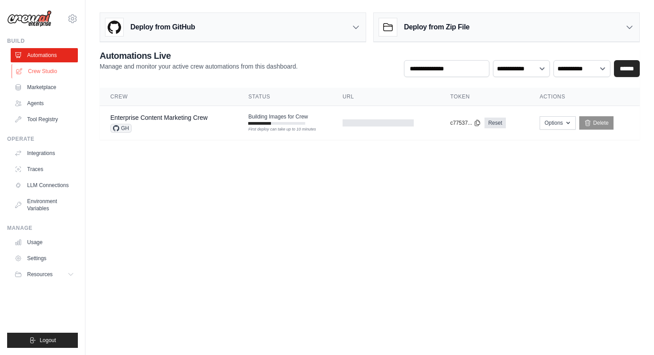
click at [45, 74] on link "Crew Studio" at bounding box center [45, 71] width 67 height 14
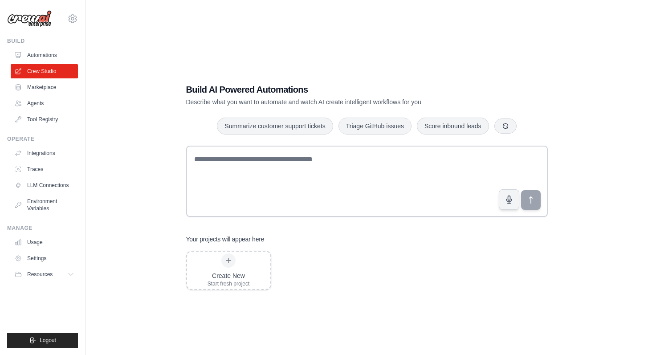
click at [336, 260] on div "Create New Start fresh project" at bounding box center [366, 270] width 361 height 39
click at [225, 263] on icon at bounding box center [228, 260] width 7 height 7
click at [32, 19] on img at bounding box center [29, 18] width 45 height 17
click at [72, 20] on icon at bounding box center [72, 18] width 3 height 3
click at [62, 59] on link "Settings" at bounding box center [72, 60] width 78 height 16
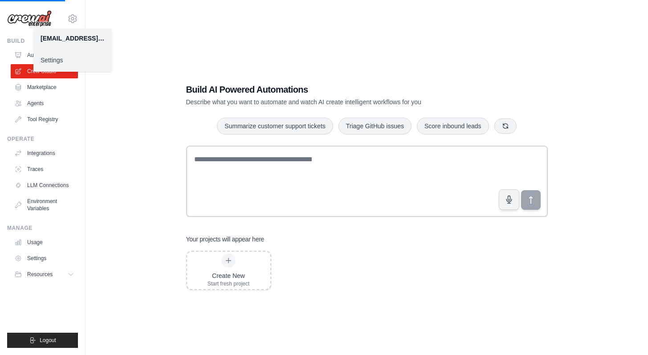
click at [167, 46] on div "Build AI Powered Automations Describe what you want to automate and watch AI cr…" at bounding box center [367, 186] width 534 height 355
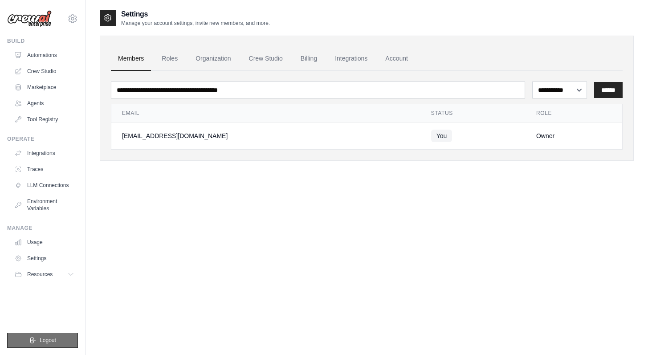
click at [45, 341] on span "Logout" at bounding box center [48, 339] width 16 height 7
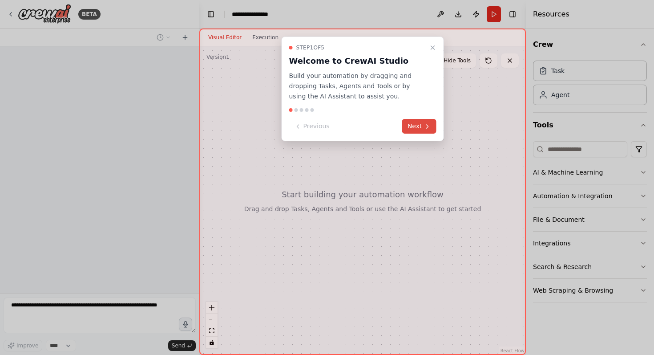
click at [418, 122] on button "Next" at bounding box center [419, 126] width 34 height 15
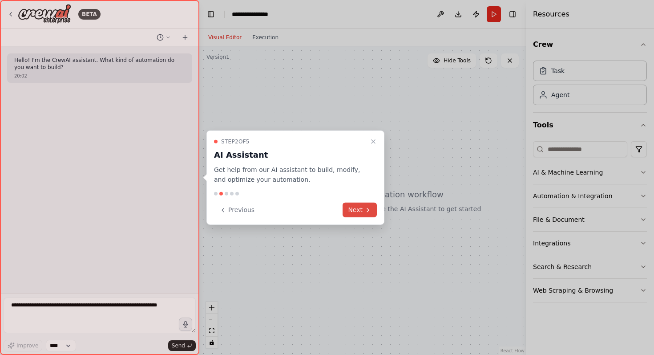
click at [371, 216] on button "Next" at bounding box center [360, 210] width 34 height 15
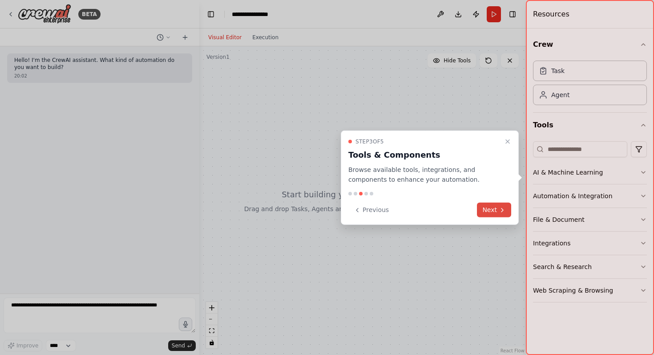
click at [496, 210] on button "Next" at bounding box center [494, 210] width 34 height 15
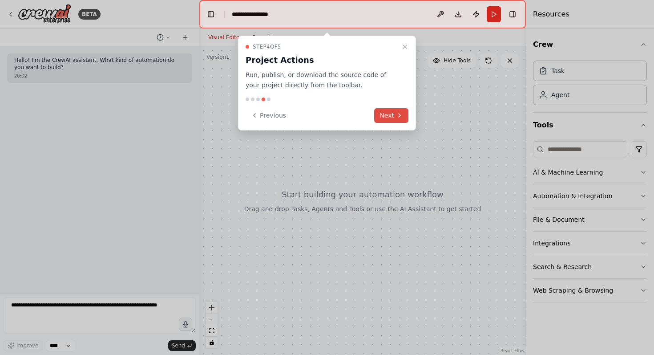
click at [390, 121] on button "Next" at bounding box center [391, 115] width 34 height 15
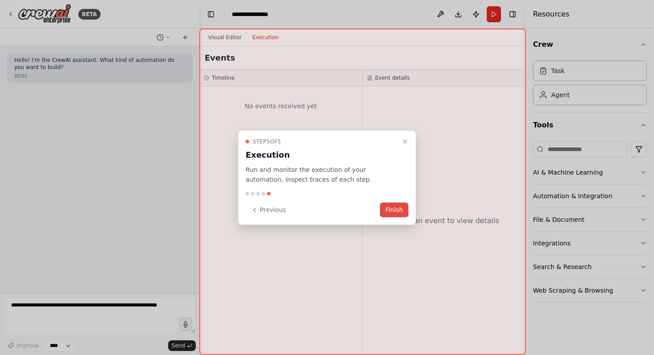
click at [395, 205] on button "Finish" at bounding box center [394, 210] width 28 height 15
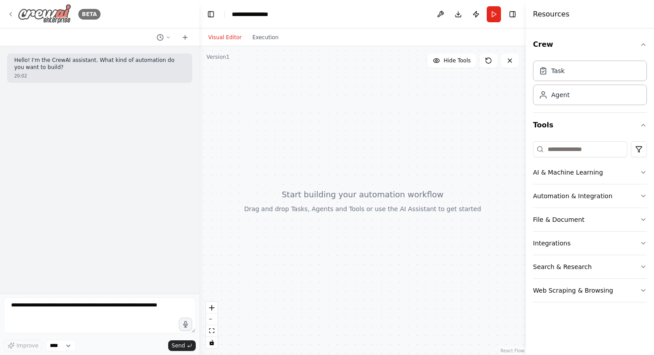
click at [51, 12] on img at bounding box center [44, 14] width 53 height 20
